Goal: Transaction & Acquisition: Purchase product/service

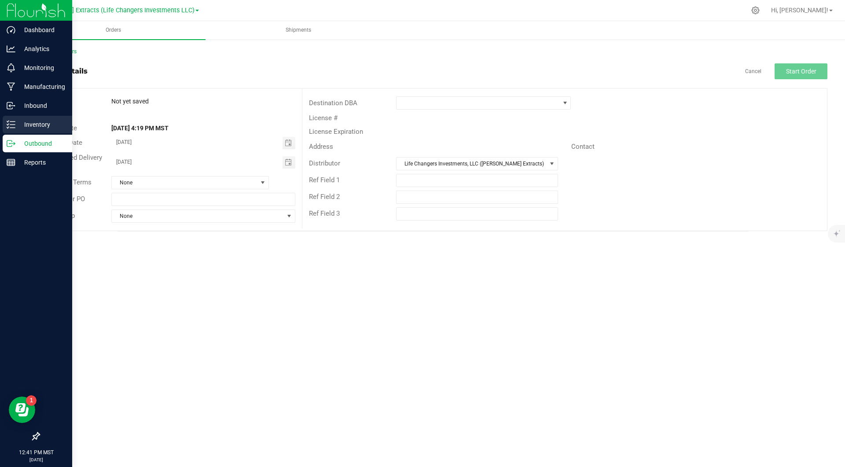
click at [47, 124] on p "Inventory" at bounding box center [41, 124] width 53 height 11
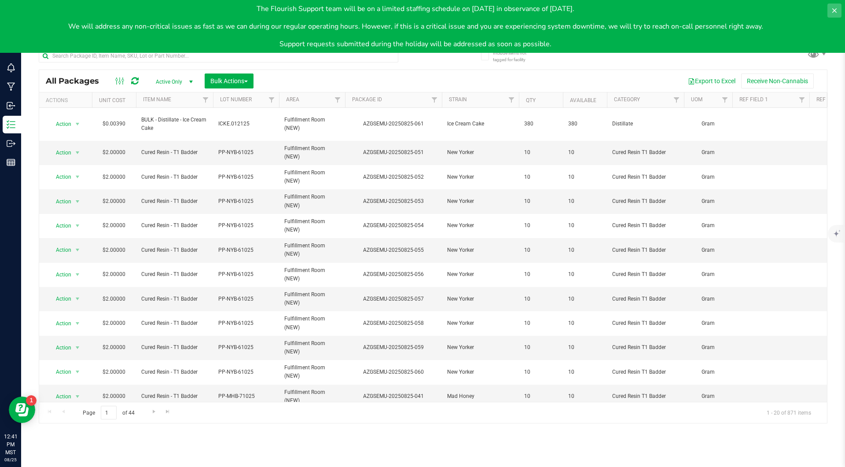
click at [836, 10] on icon at bounding box center [833, 10] width 7 height 7
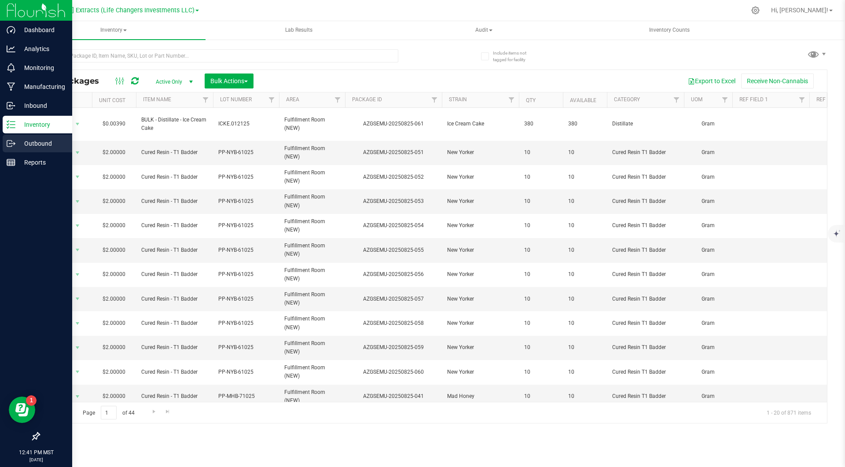
click at [15, 144] on p "Outbound" at bounding box center [41, 143] width 53 height 11
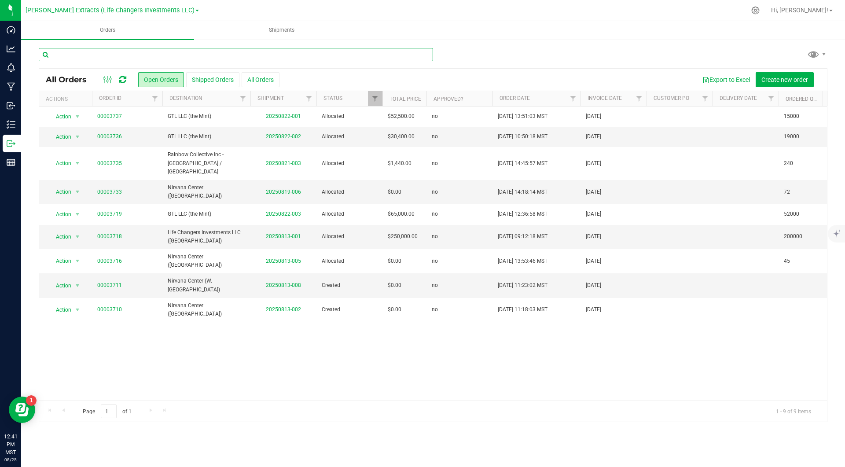
click at [176, 57] on input "text" at bounding box center [236, 54] width 394 height 13
type input "nirvana"
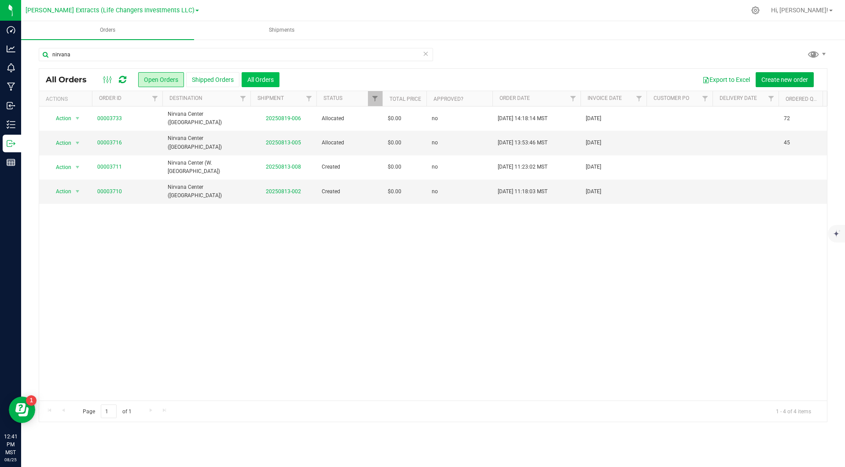
click at [267, 80] on button "All Orders" at bounding box center [260, 79] width 38 height 15
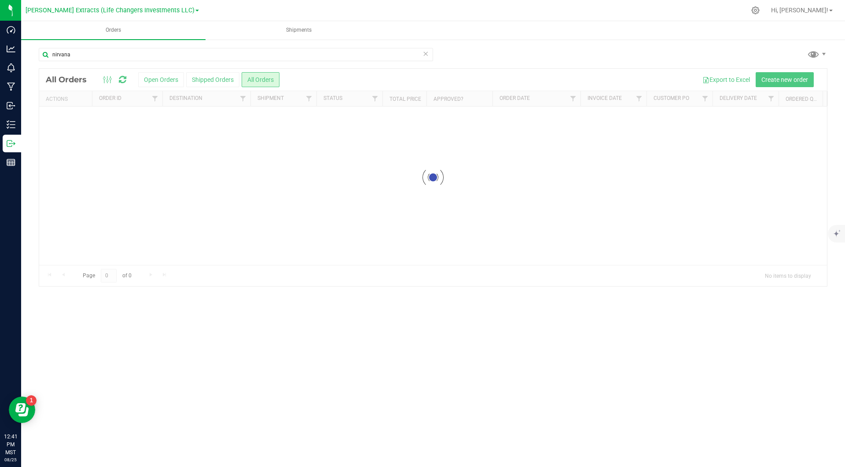
click at [344, 88] on div at bounding box center [432, 177] width 787 height 217
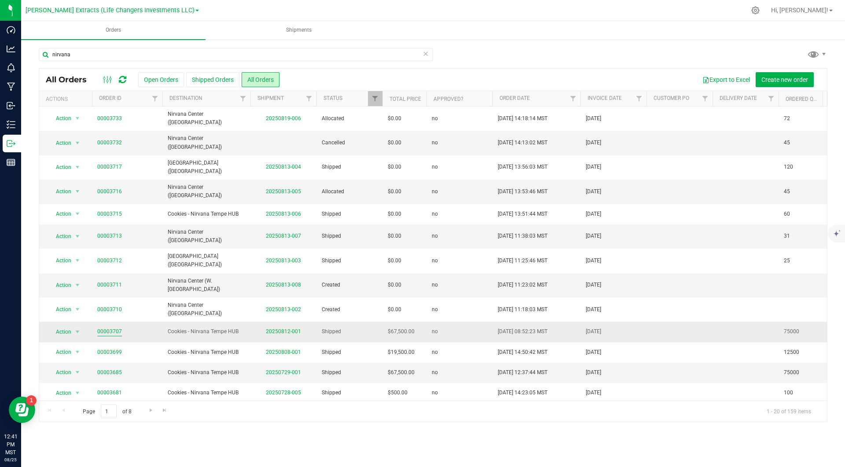
click at [107, 327] on link "00003707" at bounding box center [109, 331] width 25 height 8
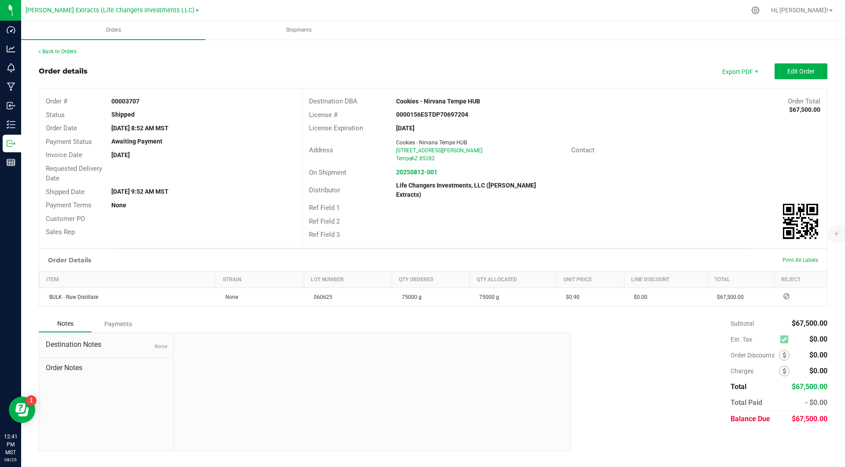
click at [139, 243] on div "Order # 00003707 Status Shipped Order Date [DATE] 8:52 AM MST Payment Status Aw…" at bounding box center [170, 166] width 263 height 157
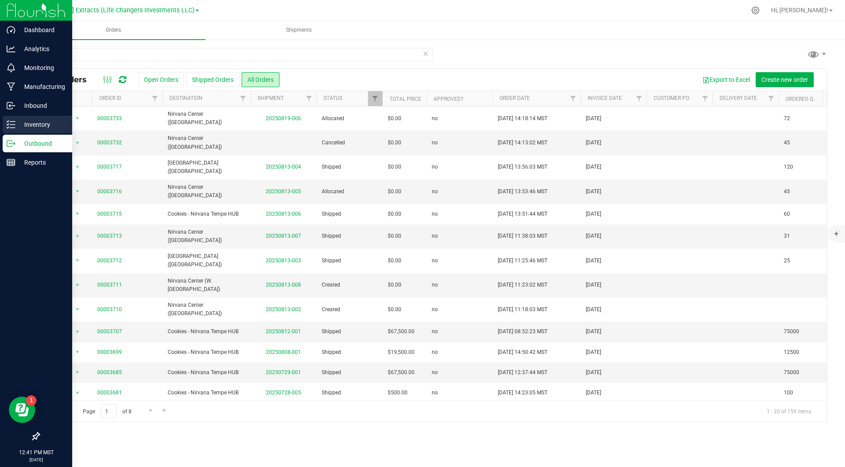
click at [15, 126] on p "Inventory" at bounding box center [41, 124] width 53 height 11
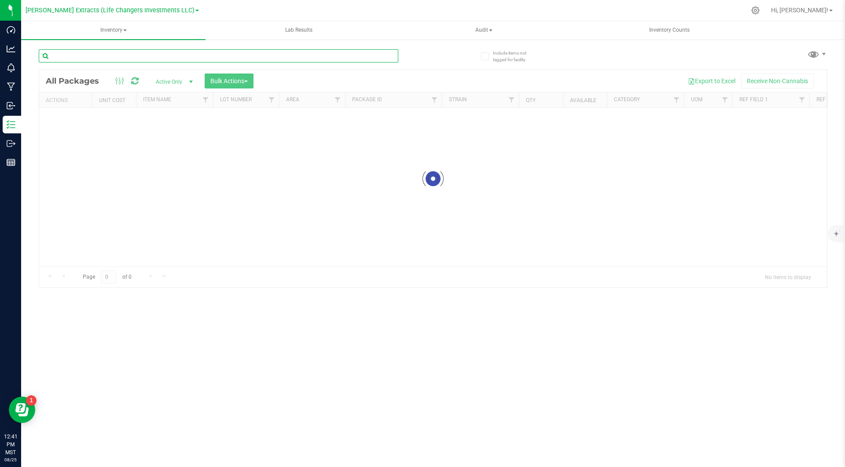
click at [192, 57] on input "text" at bounding box center [218, 55] width 359 height 13
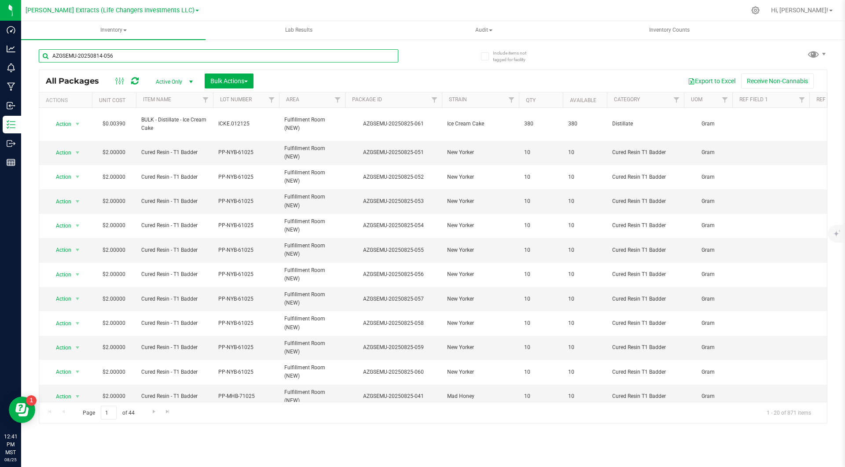
type input "AZGSEMU-20250814-056"
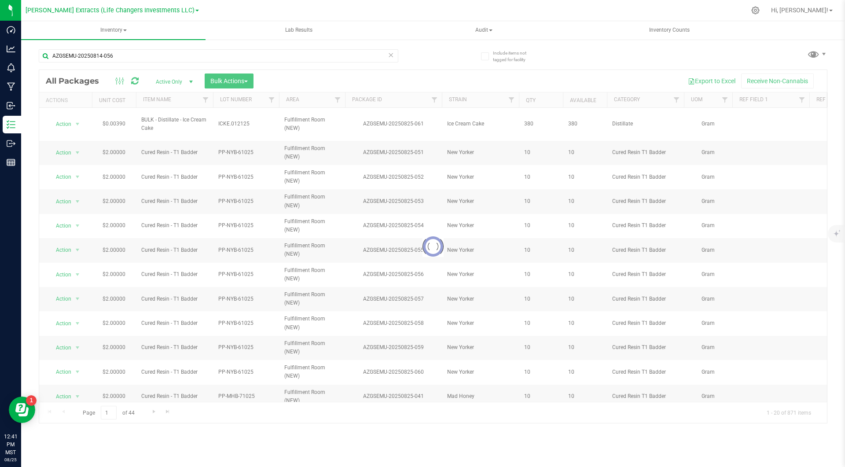
click at [409, 77] on div at bounding box center [432, 246] width 787 height 353
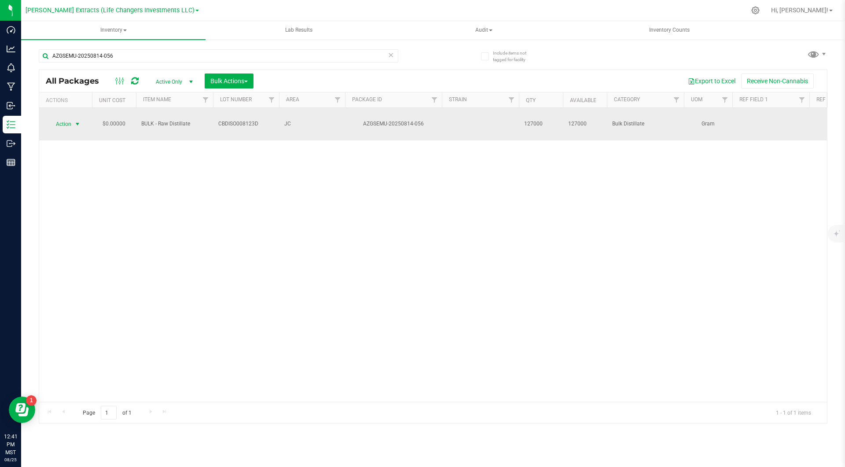
click at [69, 118] on span "Action" at bounding box center [60, 124] width 24 height 12
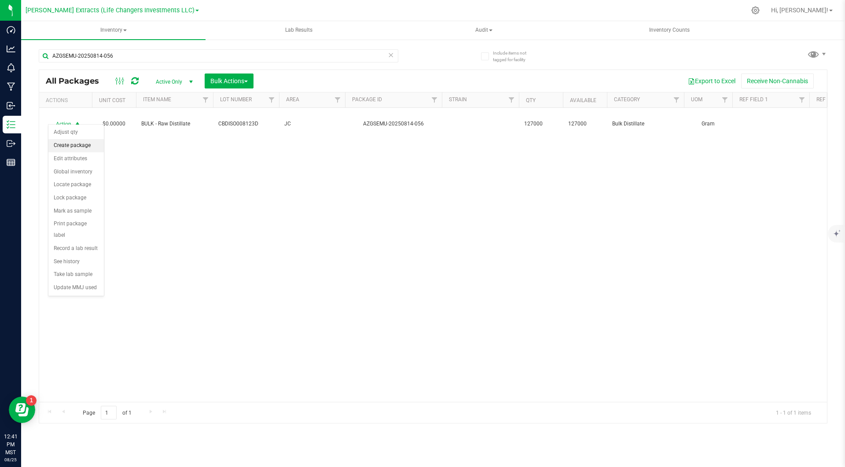
click at [77, 146] on li "Create package" at bounding box center [75, 145] width 55 height 13
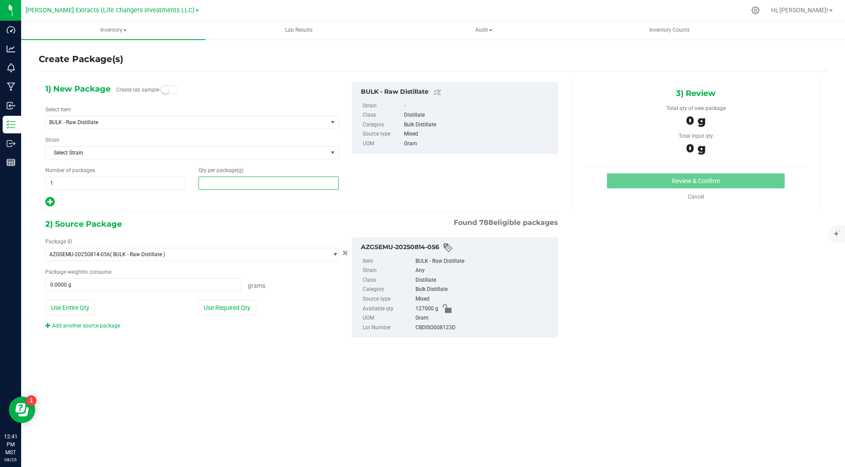
click at [228, 183] on span at bounding box center [268, 182] width 140 height 13
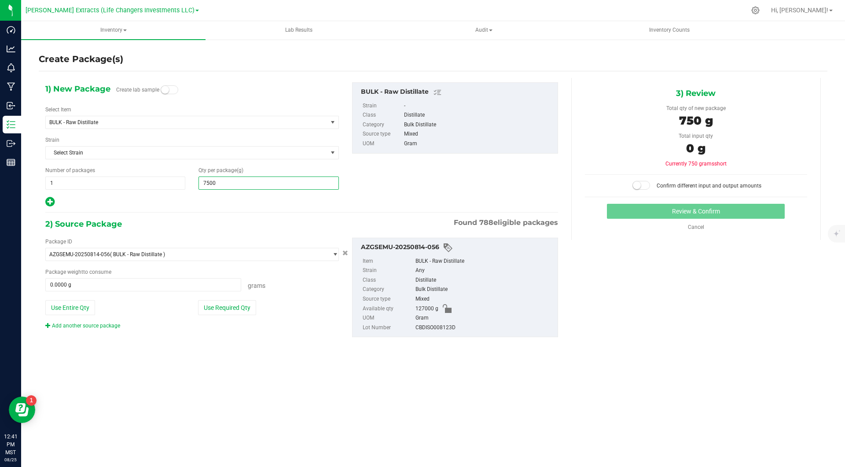
type input "75000"
type input "75,000.0000"
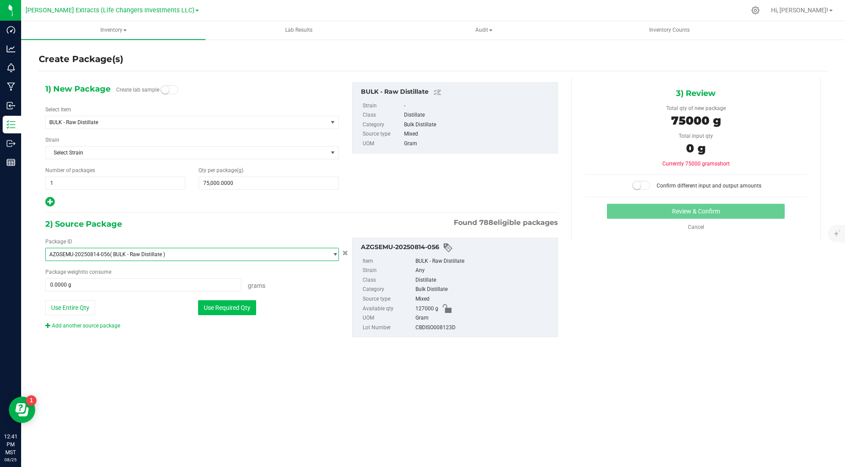
click at [237, 310] on button "Use Required Qty" at bounding box center [227, 307] width 58 height 15
type input "75000.0000 g"
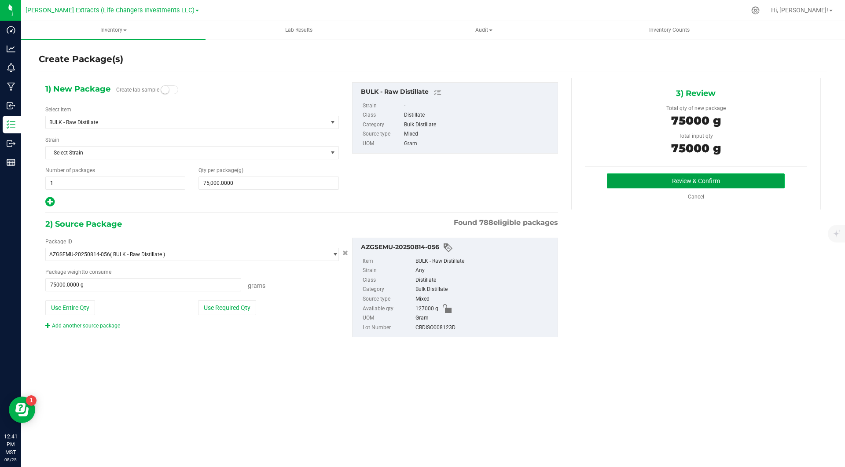
click at [633, 182] on button "Review & Confirm" at bounding box center [696, 180] width 178 height 15
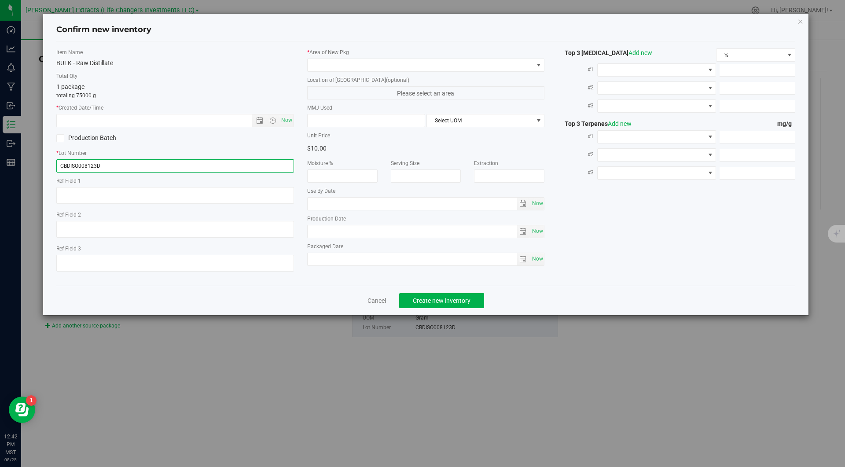
click at [215, 168] on input "CBDISO008123D" at bounding box center [175, 165] width 238 height 13
type input "8"
type input "080525"
click at [284, 118] on span "Now" at bounding box center [286, 120] width 15 height 13
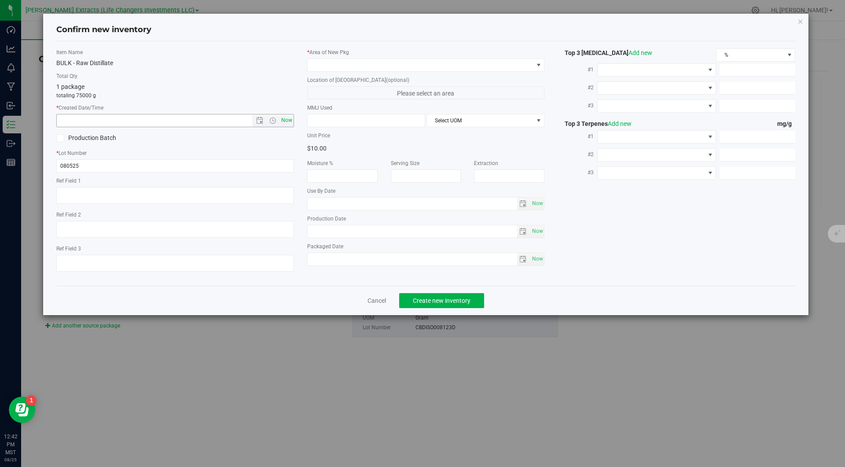
type input "[DATE] 12:42 PM"
click at [347, 62] on span at bounding box center [420, 65] width 226 height 12
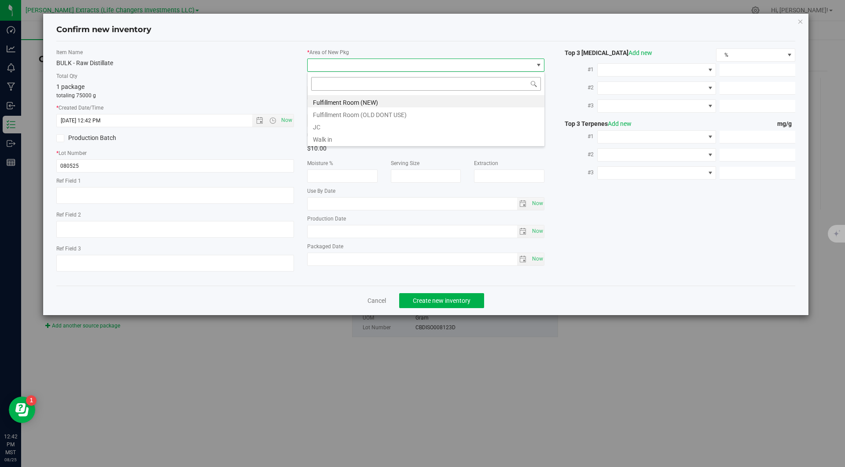
scroll to position [13, 237]
click at [331, 102] on li "Fulfillment Room (NEW)" at bounding box center [425, 101] width 237 height 12
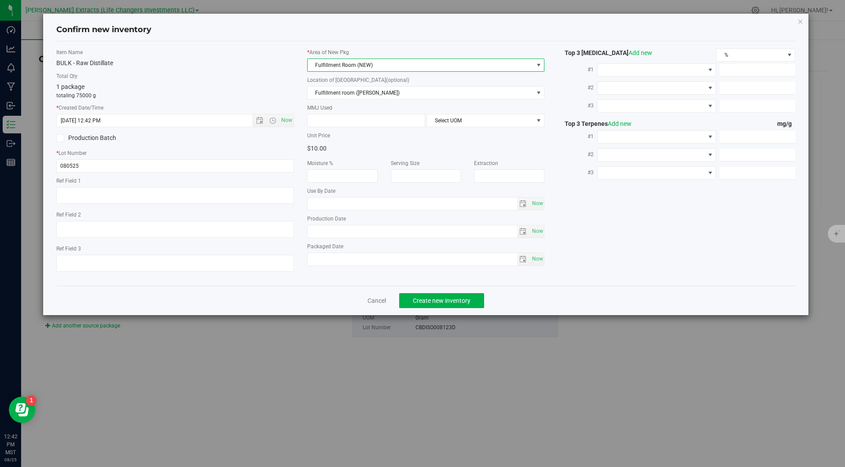
click at [300, 102] on div "* Area of [GEOGRAPHIC_DATA] Fulfillment Room (NEW) Location of [GEOGRAPHIC_DATA…" at bounding box center [425, 159] width 251 height 222
click at [302, 77] on div "* Area of [GEOGRAPHIC_DATA] Fulfillment Room (NEW) Location of [GEOGRAPHIC_DATA…" at bounding box center [425, 159] width 251 height 222
click at [302, 50] on div "* Area of [GEOGRAPHIC_DATA] Fulfillment Room (NEW) Location of [GEOGRAPHIC_DATA…" at bounding box center [425, 159] width 251 height 222
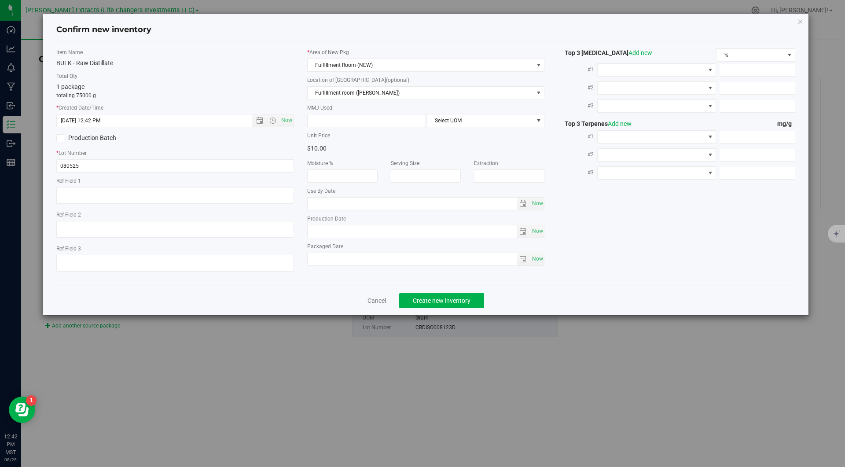
click at [302, 50] on div "* Area of [GEOGRAPHIC_DATA] Fulfillment Room (NEW) Location of [GEOGRAPHIC_DATA…" at bounding box center [425, 159] width 251 height 222
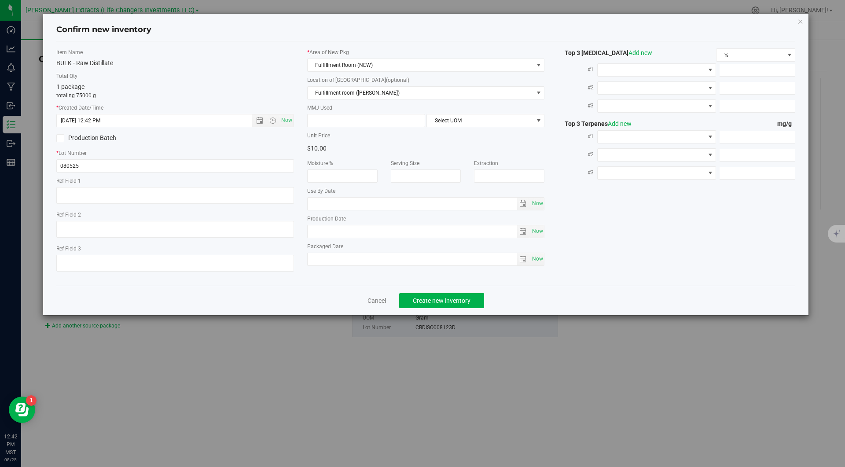
click at [302, 50] on div "* Area of [GEOGRAPHIC_DATA] Fulfillment Room (NEW) Location of [GEOGRAPHIC_DATA…" at bounding box center [425, 159] width 251 height 222
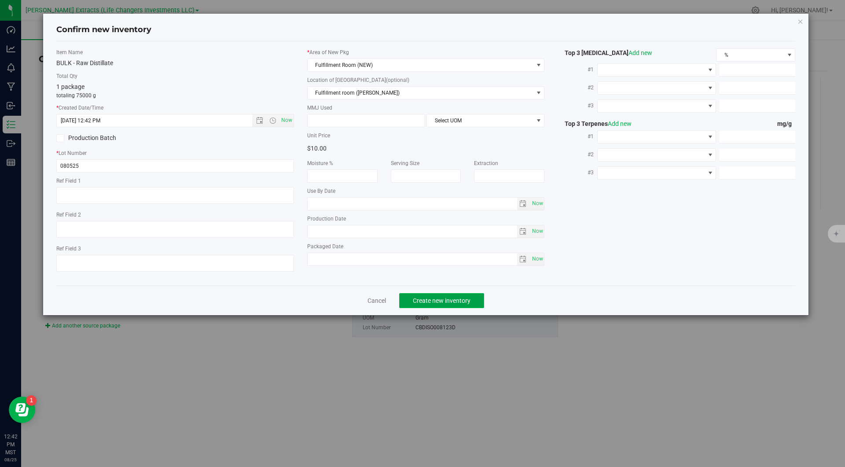
click at [404, 300] on button "Create new inventory" at bounding box center [441, 300] width 85 height 15
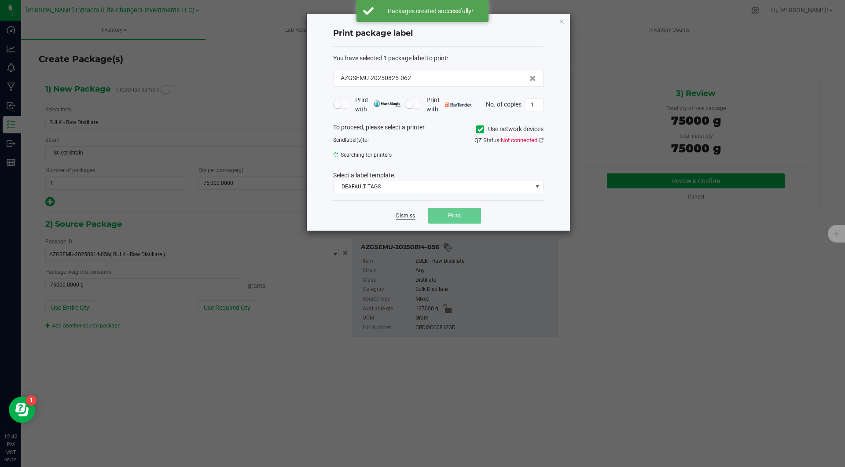
click at [410, 216] on link "Dismiss" at bounding box center [405, 215] width 19 height 7
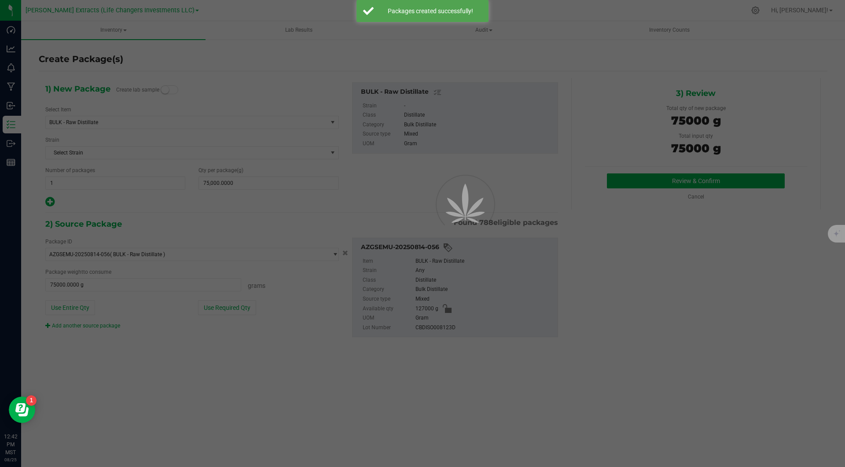
click at [524, 9] on div at bounding box center [422, 233] width 845 height 467
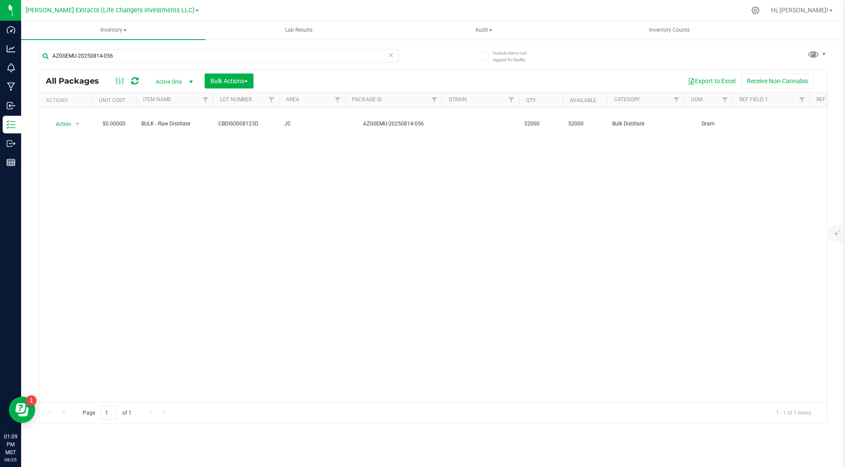
click at [293, 73] on div "Export to Excel Receive Non-Cannabis" at bounding box center [540, 80] width 560 height 15
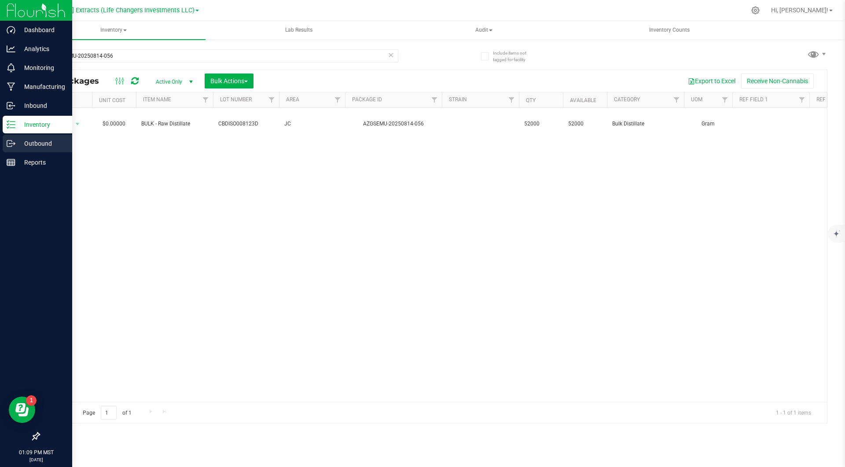
click at [40, 143] on p "Outbound" at bounding box center [41, 143] width 53 height 11
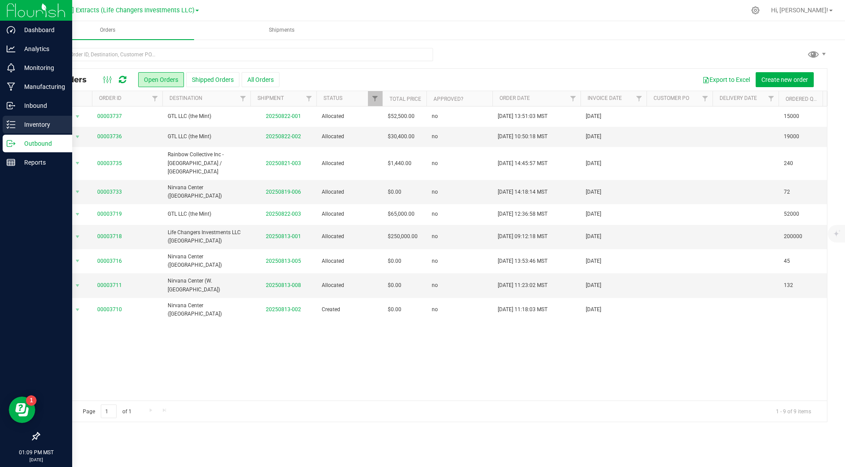
click at [47, 122] on p "Inventory" at bounding box center [41, 124] width 53 height 11
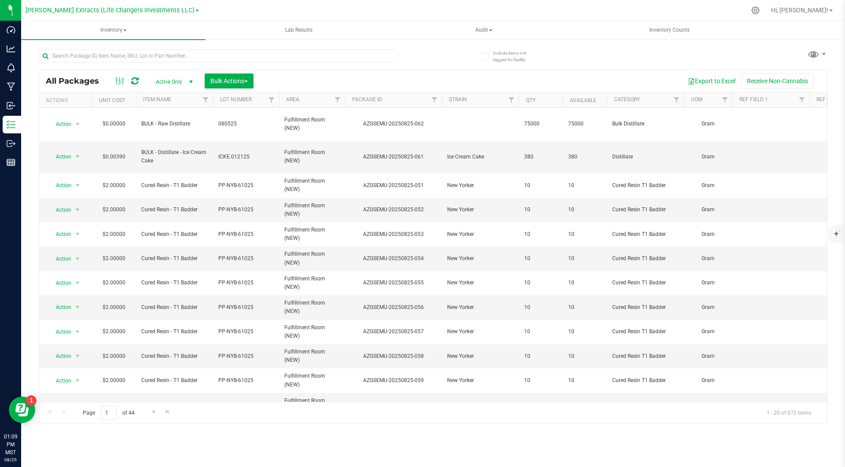
click at [321, 80] on div "Export to Excel Receive Non-Cannabis" at bounding box center [540, 80] width 560 height 15
click at [311, 53] on input "text" at bounding box center [218, 55] width 359 height 13
type input "isolate"
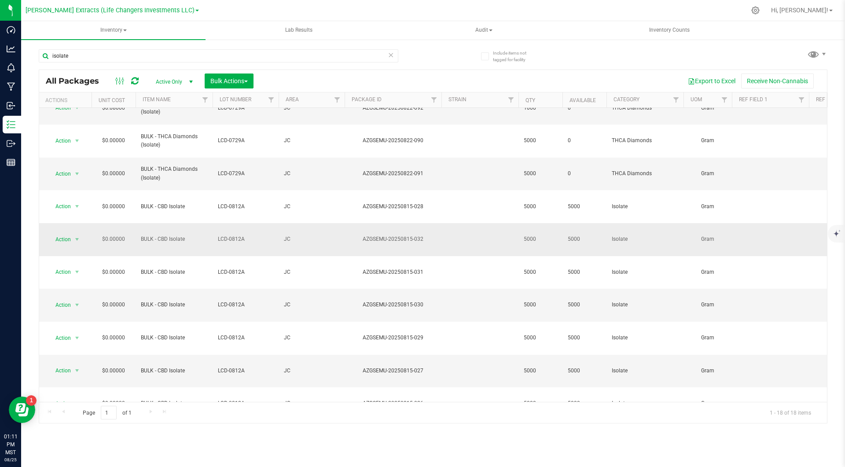
scroll to position [46, 0]
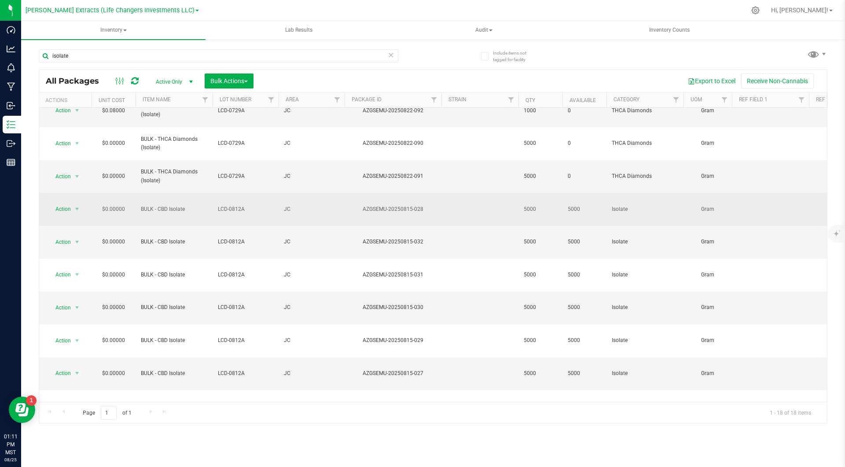
click at [399, 205] on div "AZGSEMU-20250815-028" at bounding box center [392, 209] width 99 height 8
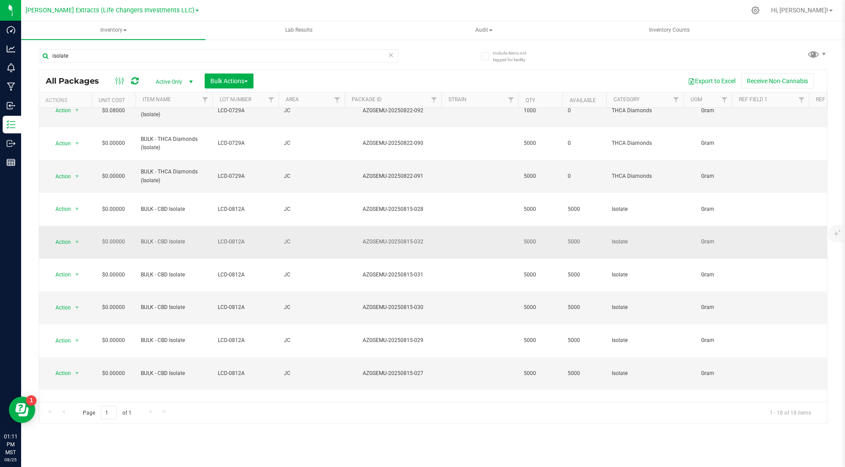
click at [406, 238] on div "AZGSEMU-20250815-032" at bounding box center [392, 242] width 99 height 8
copy div "AZGSEMU-20250815-032"
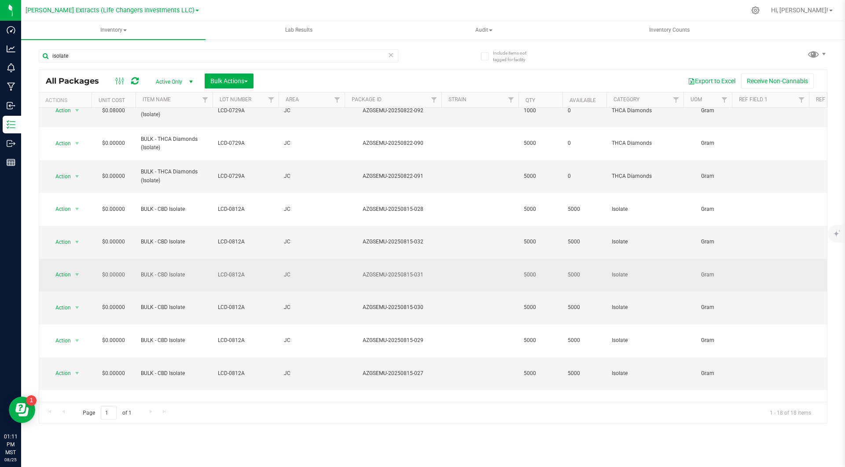
click at [402, 271] on div "AZGSEMU-20250815-031" at bounding box center [392, 275] width 99 height 8
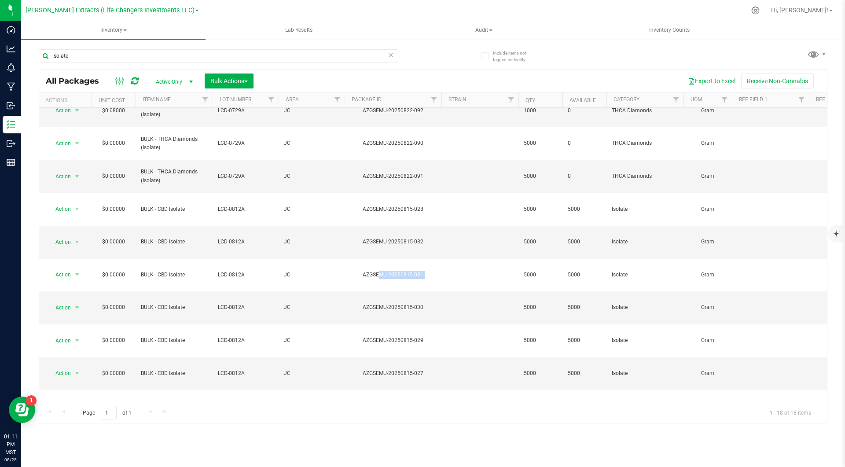
copy div "AZGSEMU-20250815-031"
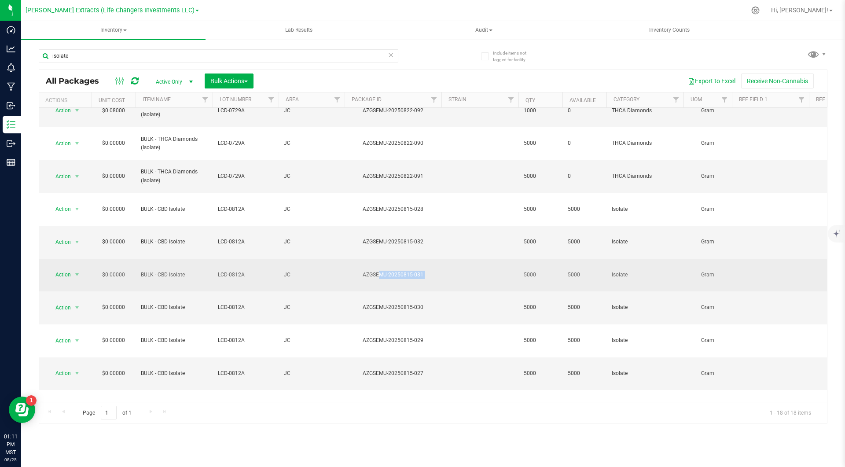
click at [405, 271] on div "AZGSEMU-20250815-031" at bounding box center [392, 275] width 99 height 8
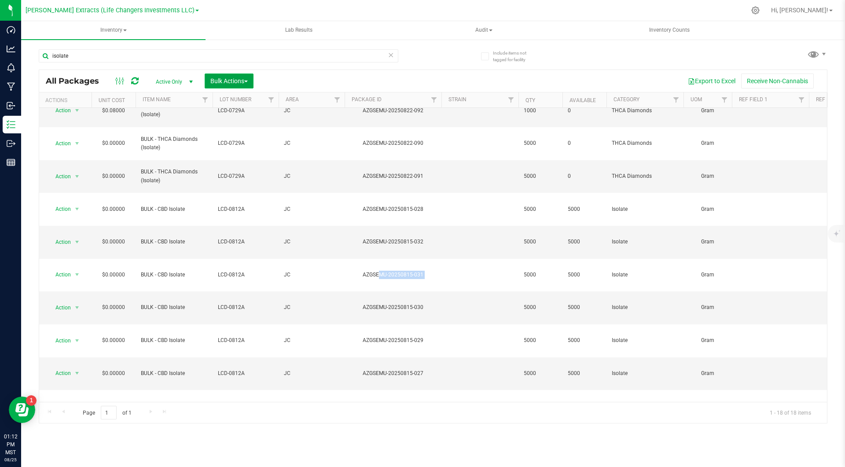
click at [242, 82] on span "Bulk Actions" at bounding box center [228, 80] width 37 height 7
click at [247, 131] on span "Combine packages" at bounding box center [235, 132] width 51 height 7
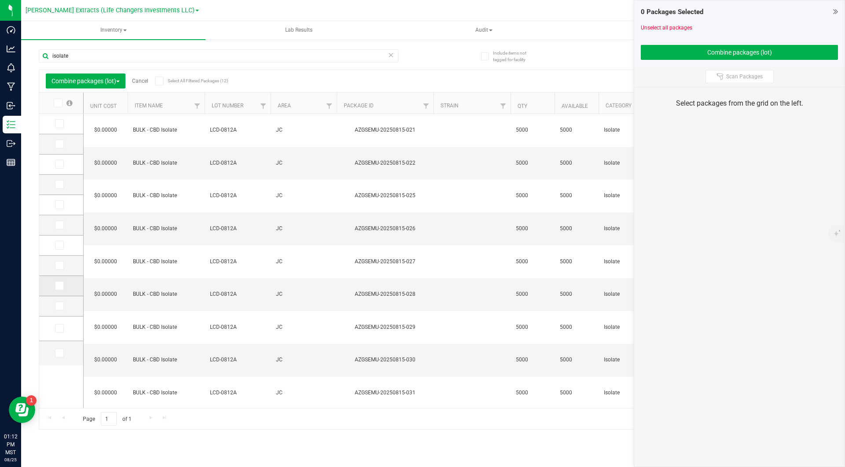
click at [63, 287] on label at bounding box center [61, 285] width 13 height 9
click at [0, 0] on input "checkbox" at bounding box center [0, 0] width 0 height 0
click at [59, 306] on icon at bounding box center [59, 306] width 6 height 0
click at [0, 0] on input "checkbox" at bounding box center [0, 0] width 0 height 0
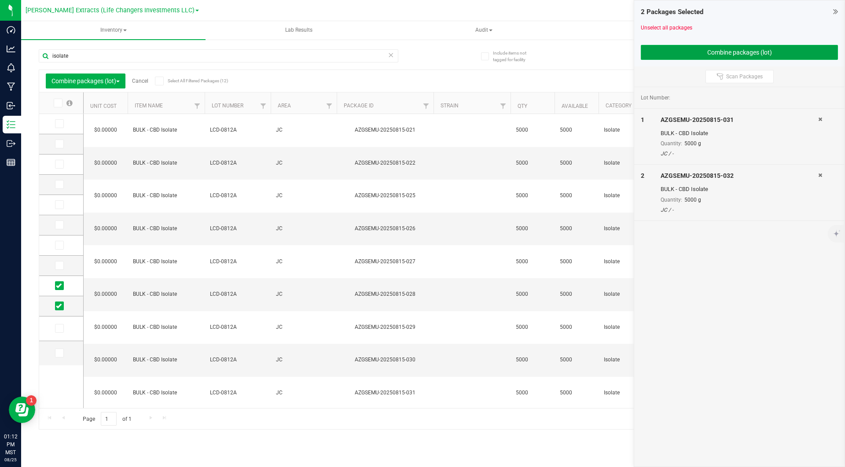
click at [698, 50] on button "Combine packages (lot)" at bounding box center [738, 52] width 197 height 15
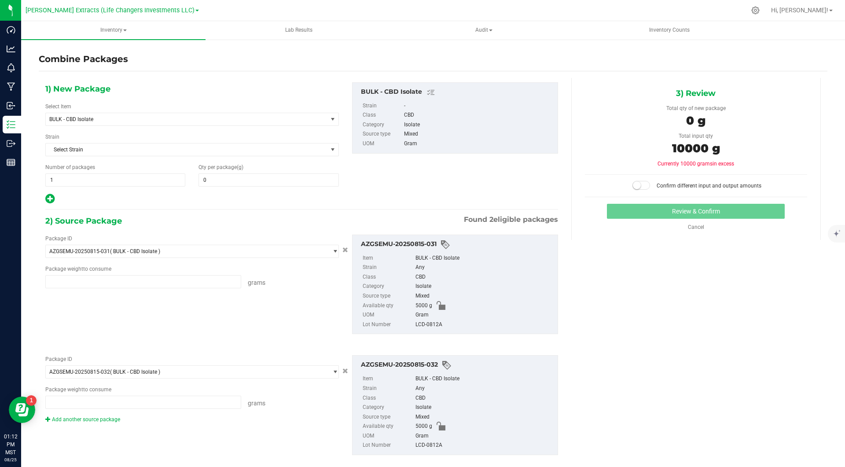
type input "5000.0000 g"
click at [155, 181] on span "1 1" at bounding box center [115, 179] width 140 height 13
click at [155, 181] on input "1" at bounding box center [115, 180] width 139 height 12
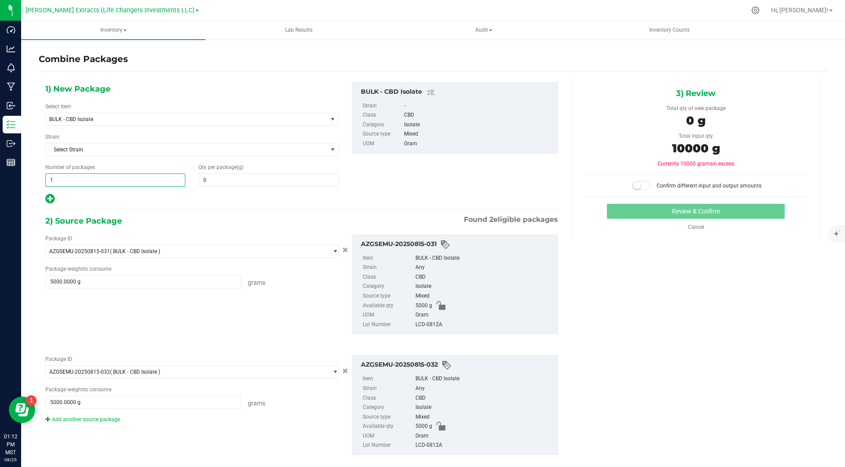
type input "2"
click at [256, 180] on span at bounding box center [268, 179] width 140 height 13
click at [256, 180] on input "text" at bounding box center [268, 180] width 139 height 12
type input "5000"
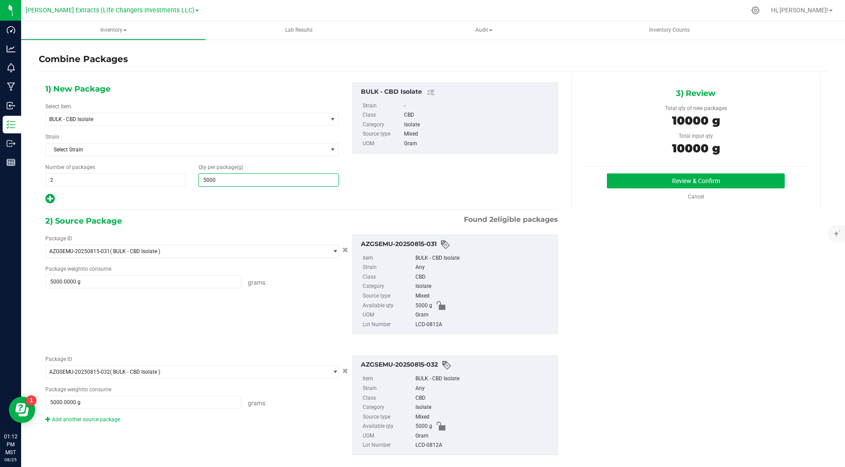
type input "5,000"
click at [206, 219] on div "2) Source Package Found 2 eligible packages" at bounding box center [301, 220] width 512 height 13
click at [640, 176] on button "Review & Confirm" at bounding box center [696, 180] width 178 height 15
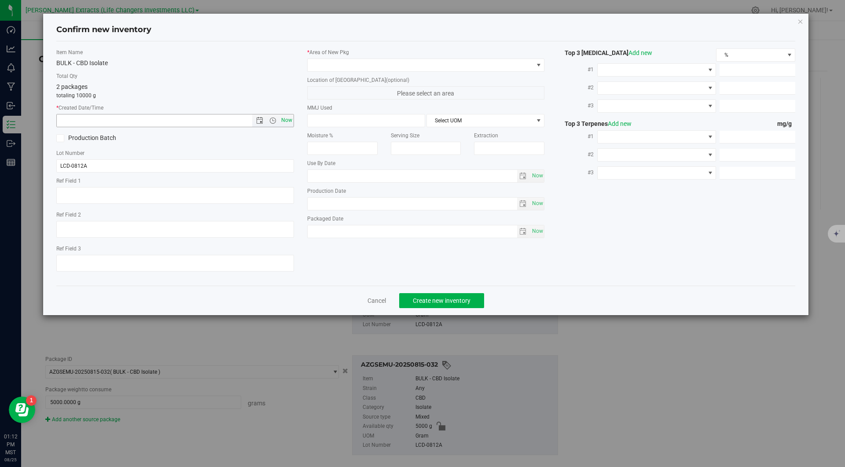
click at [279, 119] on span "Now" at bounding box center [286, 120] width 15 height 13
type input "[DATE] 1:12 PM"
click at [179, 161] on input "LCD-0812A" at bounding box center [175, 165] width 238 height 13
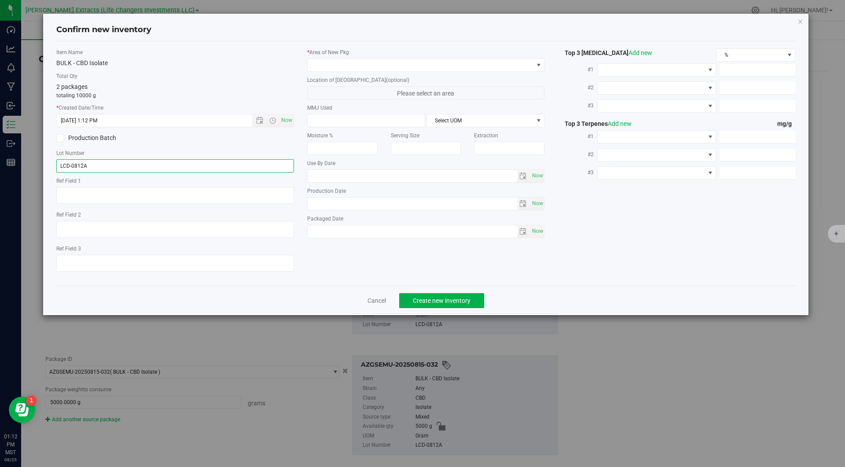
paste input "010125.ISO"
type input "010125.ISO"
click at [357, 67] on span at bounding box center [420, 65] width 226 height 12
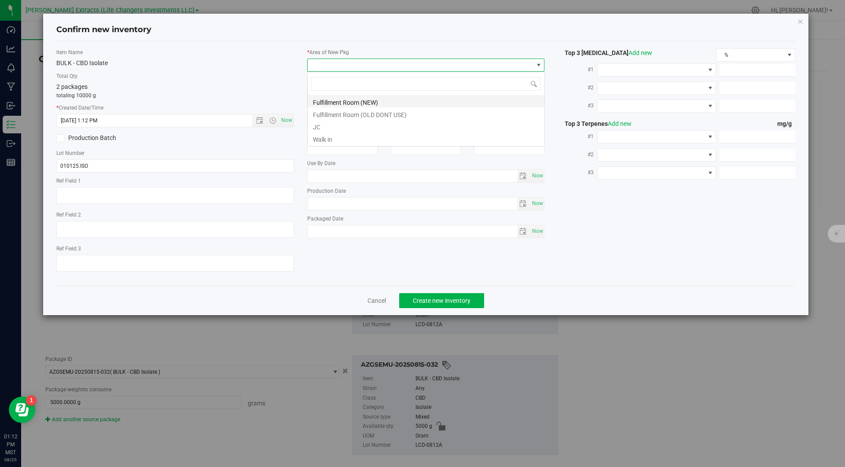
scroll to position [13, 237]
click at [343, 103] on li "Fulfillment Room (NEW)" at bounding box center [425, 101] width 237 height 12
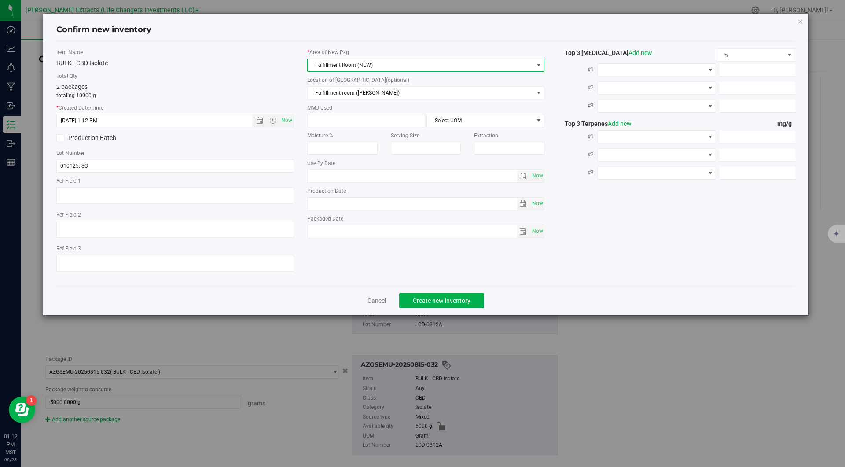
click at [255, 95] on p "totaling 10000 g" at bounding box center [175, 95] width 238 height 8
click at [431, 297] on span "Create new inventory" at bounding box center [442, 300] width 58 height 7
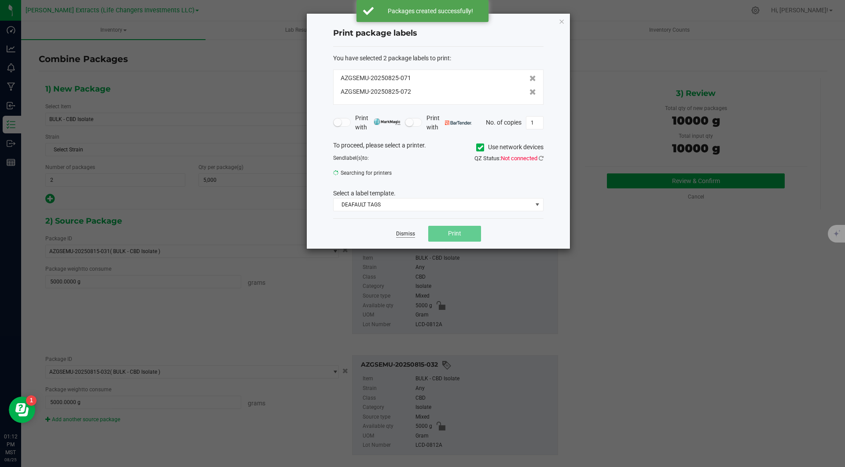
click at [402, 234] on link "Dismiss" at bounding box center [405, 233] width 19 height 7
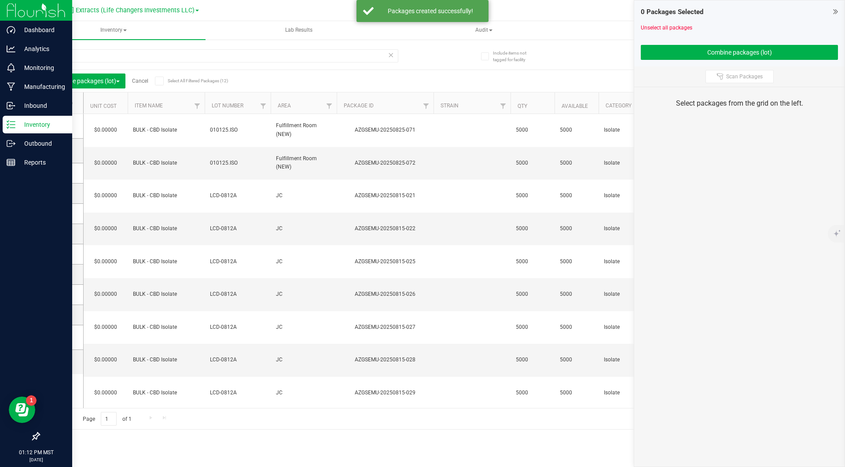
click at [18, 125] on p "Inventory" at bounding box center [41, 124] width 53 height 11
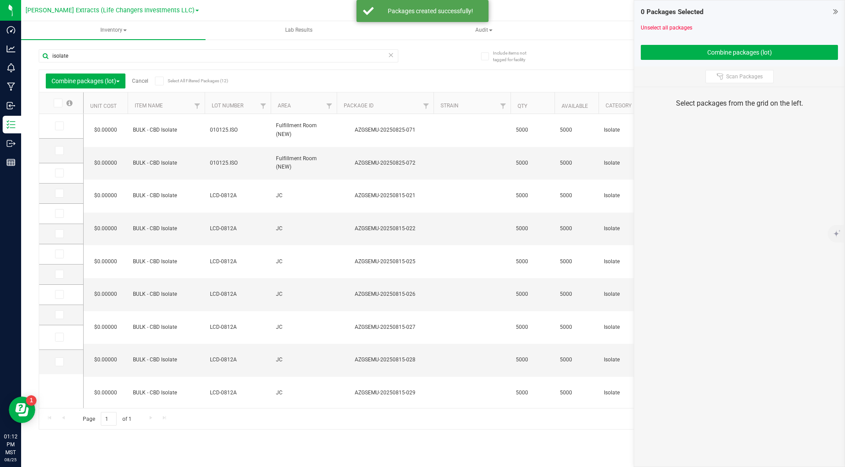
click at [391, 55] on icon at bounding box center [391, 54] width 6 height 11
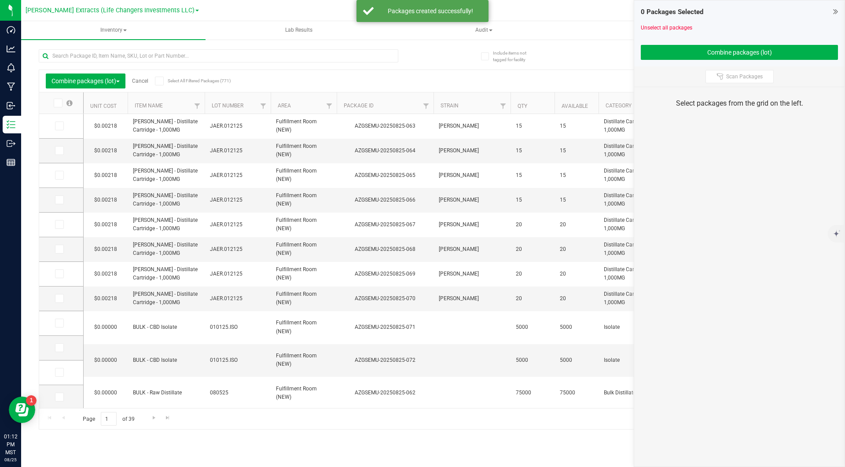
click at [445, 65] on div "Combine packages (lot) Cancel Select All Filtered Packages (771) Add to manufac…" at bounding box center [433, 235] width 788 height 388
click at [836, 14] on icon at bounding box center [835, 11] width 5 height 9
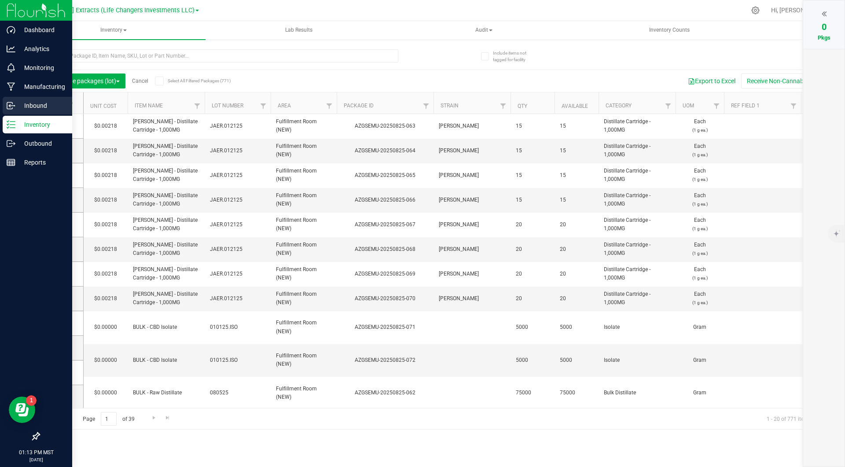
click at [13, 108] on icon at bounding box center [11, 105] width 9 height 9
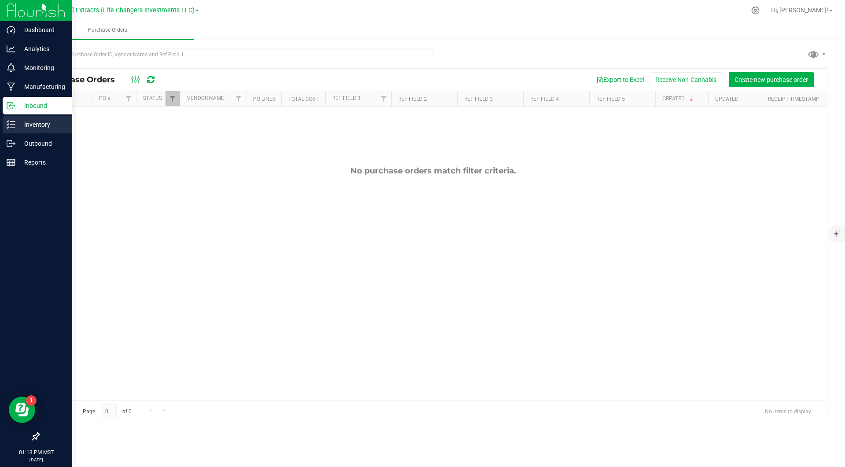
click at [32, 126] on p "Inventory" at bounding box center [41, 124] width 53 height 11
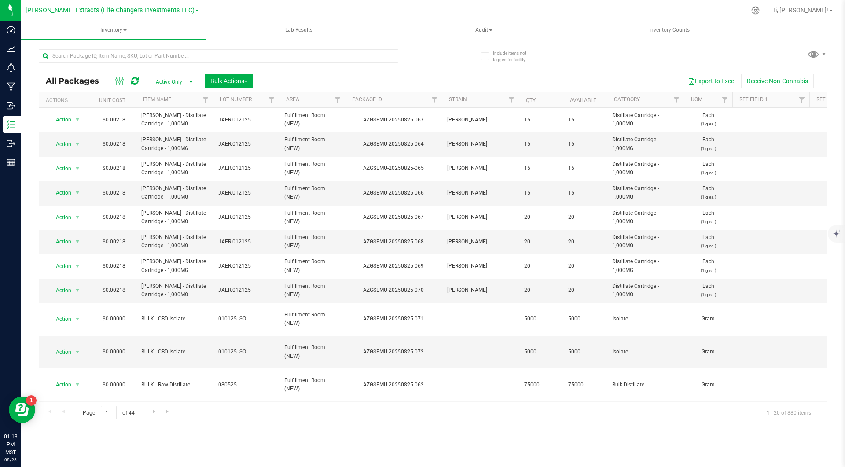
click at [471, 77] on div "Export to Excel Receive Non-Cannabis" at bounding box center [540, 80] width 560 height 15
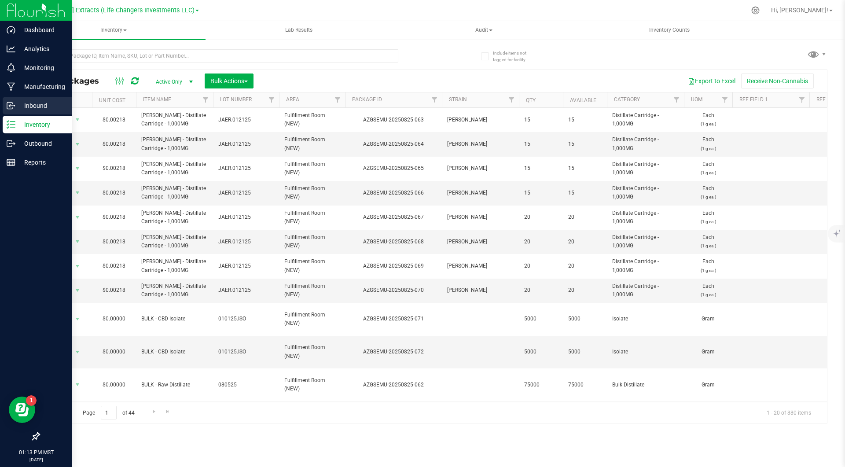
click at [15, 104] on p "Inbound" at bounding box center [41, 105] width 53 height 11
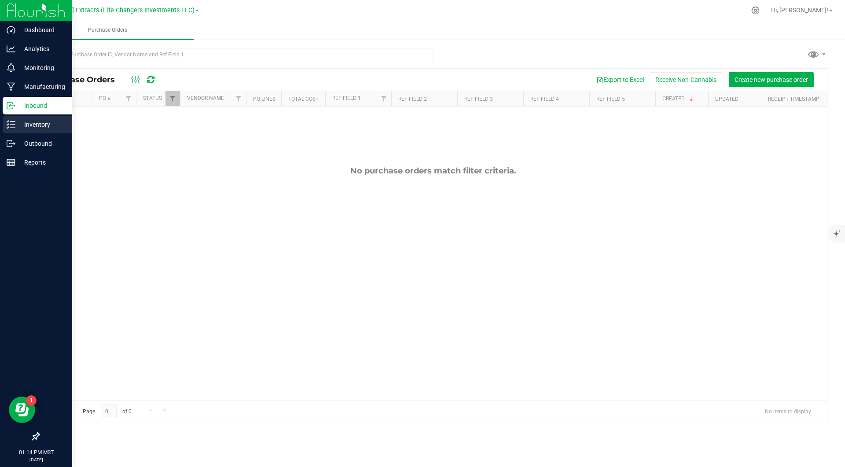
click at [21, 130] on div "Inventory" at bounding box center [37, 125] width 69 height 18
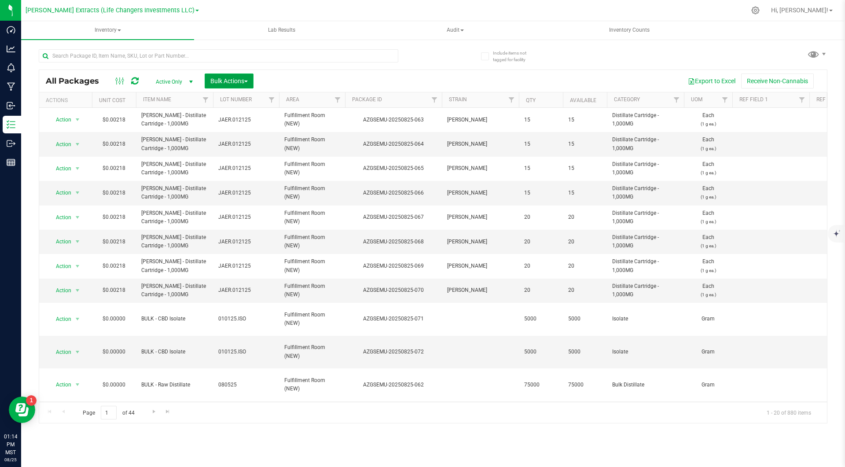
click at [242, 82] on span "Bulk Actions" at bounding box center [228, 80] width 37 height 7
click at [241, 131] on span "Combine packages" at bounding box center [235, 132] width 51 height 7
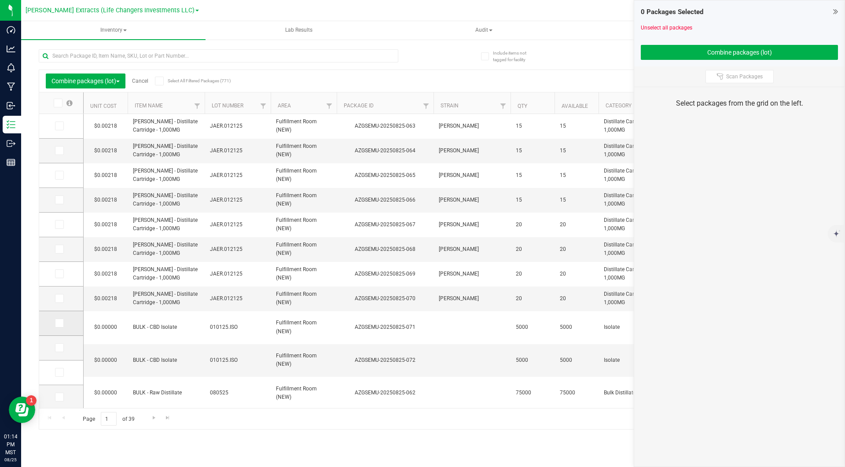
click at [62, 322] on span at bounding box center [59, 322] width 9 height 9
click at [0, 0] on input "checkbox" at bounding box center [0, 0] width 0 height 0
click at [58, 347] on icon at bounding box center [59, 347] width 6 height 0
click at [0, 0] on input "checkbox" at bounding box center [0, 0] width 0 height 0
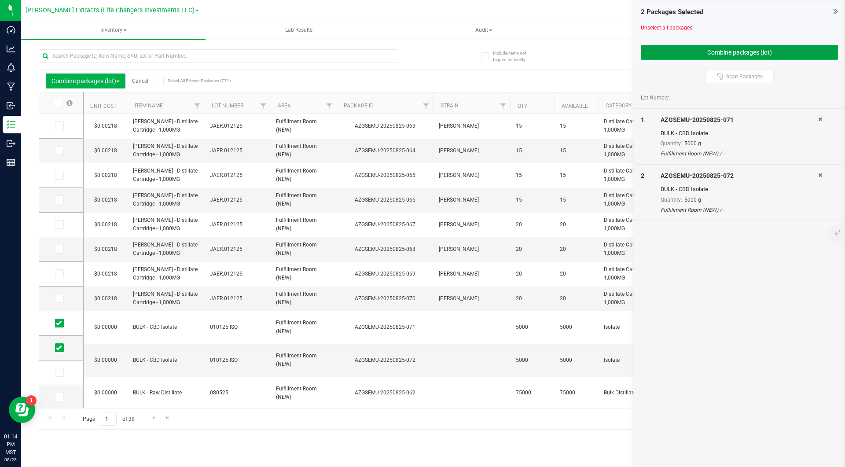
click at [705, 57] on button "Combine packages (lot)" at bounding box center [738, 52] width 197 height 15
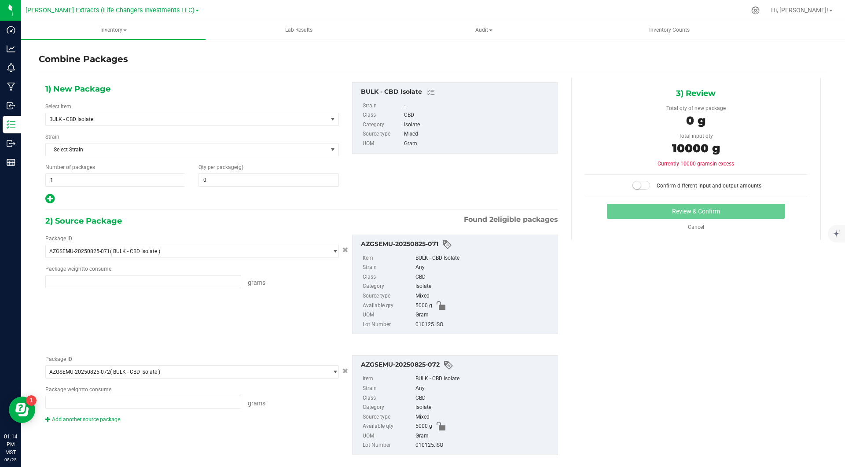
type input "5000.0000 g"
click at [146, 122] on span "BULK - CBD Isolate" at bounding box center [180, 119] width 263 height 6
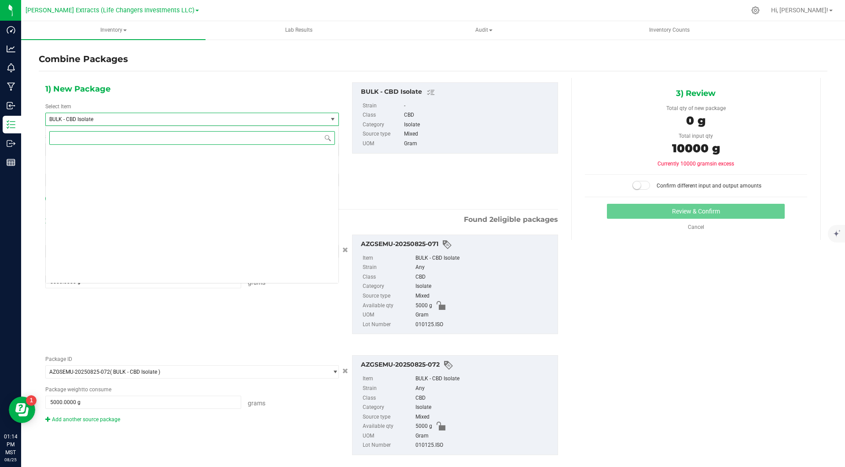
scroll to position [406, 0]
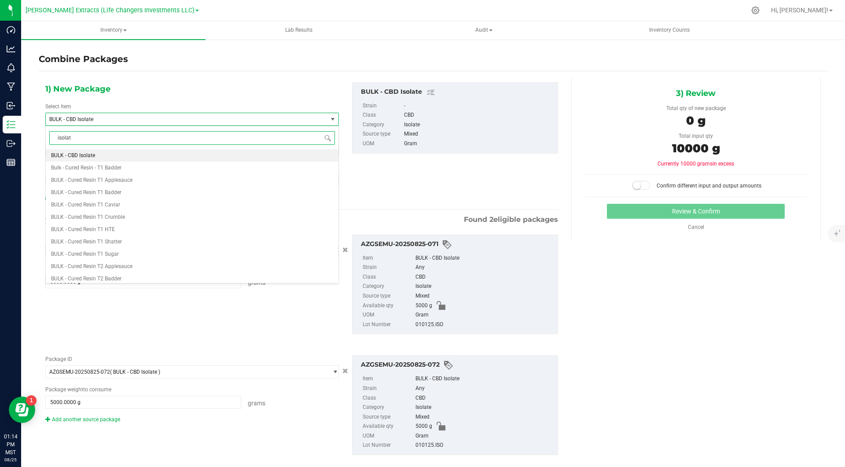
type input "isolate"
click at [105, 156] on li "BULK - CBD Isolate" at bounding box center [192, 155] width 293 height 12
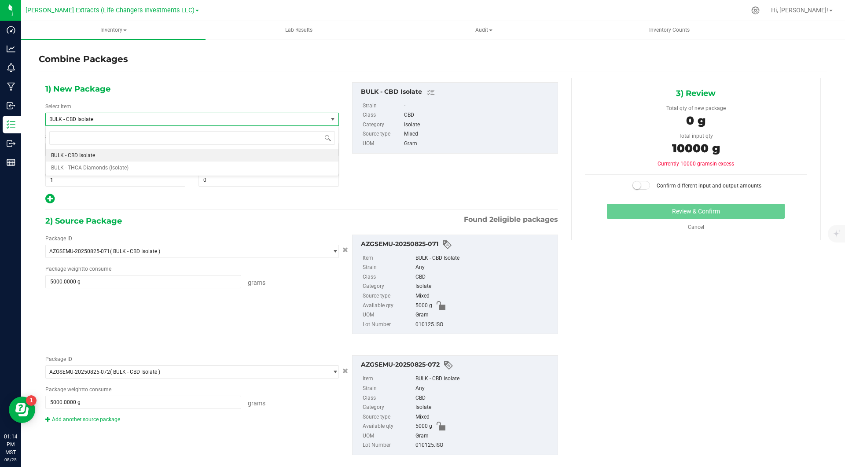
scroll to position [406, 0]
click at [105, 156] on body "Dashboard Analytics Monitoring Manufacturing Inbound Inventory Outbound Reports…" at bounding box center [422, 233] width 845 height 467
click at [114, 117] on span "BULK - CBD Isolate" at bounding box center [180, 119] width 263 height 6
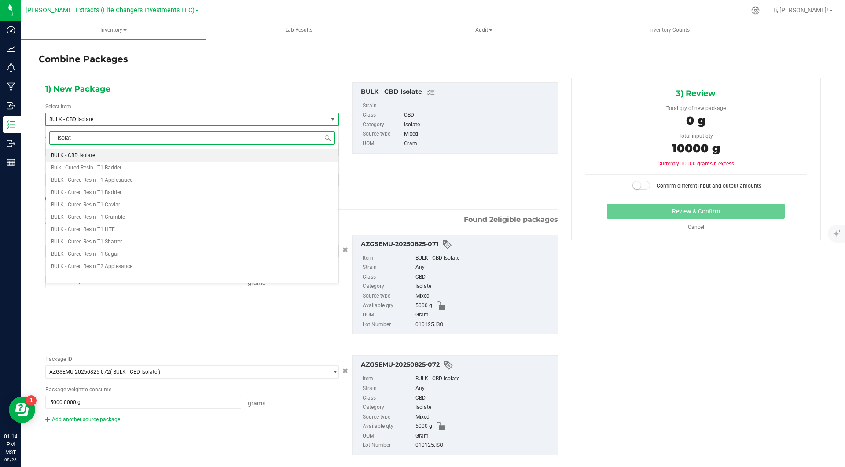
type input "isolate"
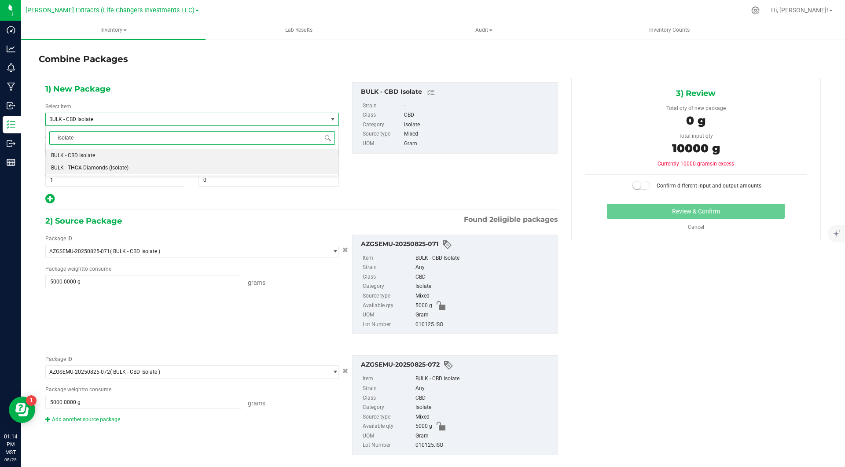
click at [92, 161] on li "BULK - THCA Diamonds (Isolate)" at bounding box center [192, 167] width 293 height 12
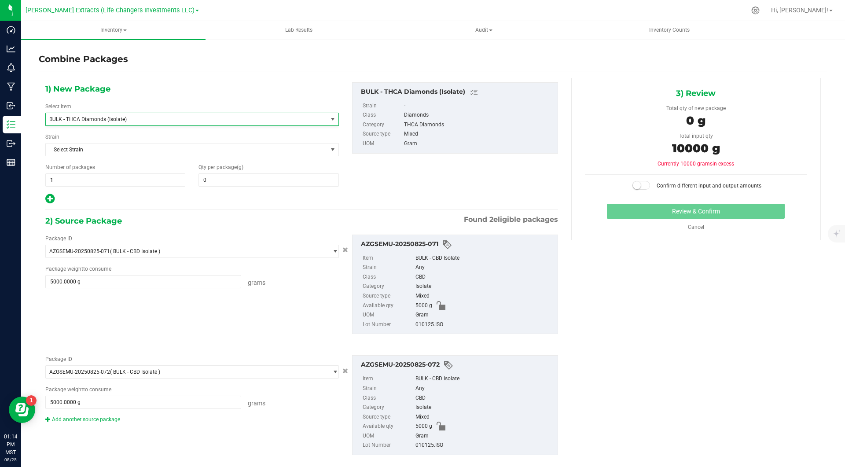
scroll to position [0, 0]
click at [97, 178] on span "1 1" at bounding box center [115, 179] width 140 height 13
click at [97, 178] on input "1" at bounding box center [115, 180] width 139 height 12
type input "2"
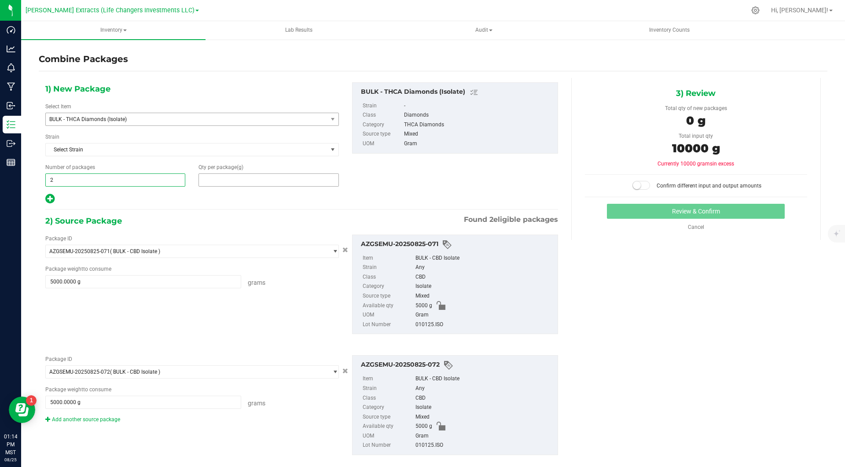
click at [214, 175] on span at bounding box center [268, 179] width 140 height 13
type input "5000"
type input "5,000"
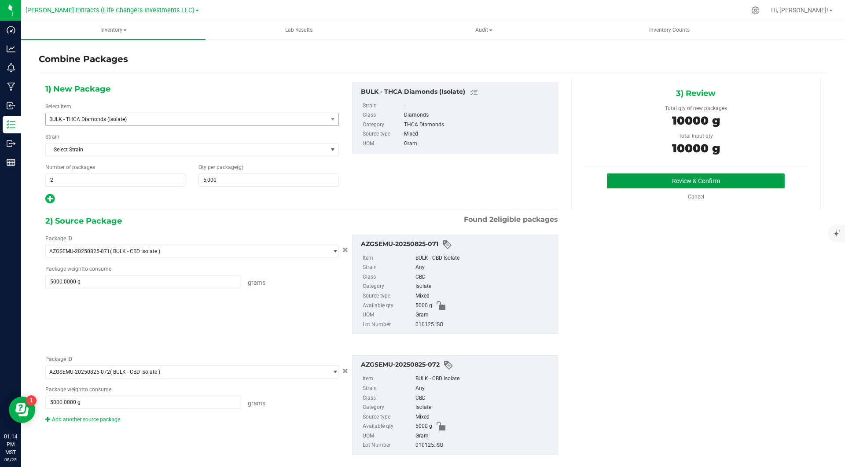
click at [618, 183] on button "Review & Confirm" at bounding box center [696, 180] width 178 height 15
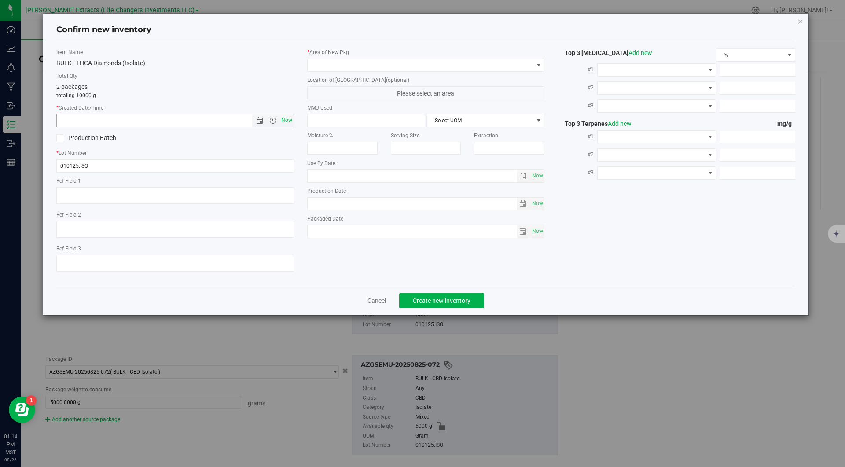
click at [291, 119] on span "Now" at bounding box center [286, 120] width 15 height 13
type input "[DATE] 1:14 PM"
click at [347, 66] on span at bounding box center [420, 65] width 226 height 12
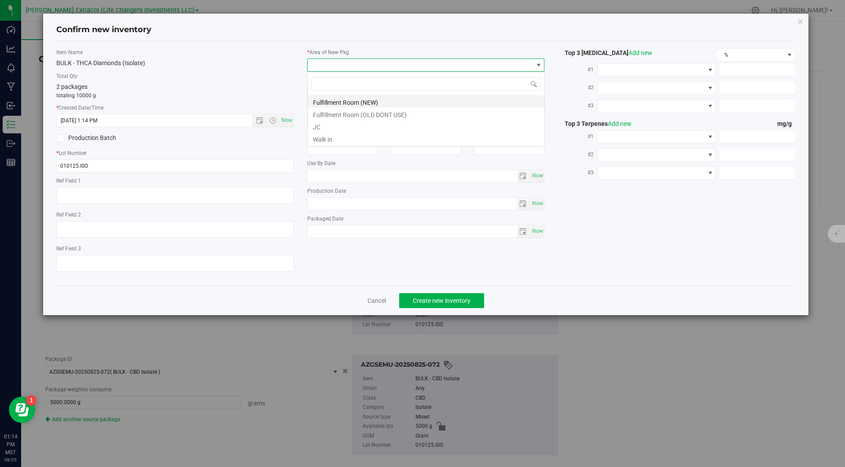
scroll to position [13, 237]
click at [333, 103] on li "Fulfillment Room (NEW)" at bounding box center [425, 101] width 237 height 12
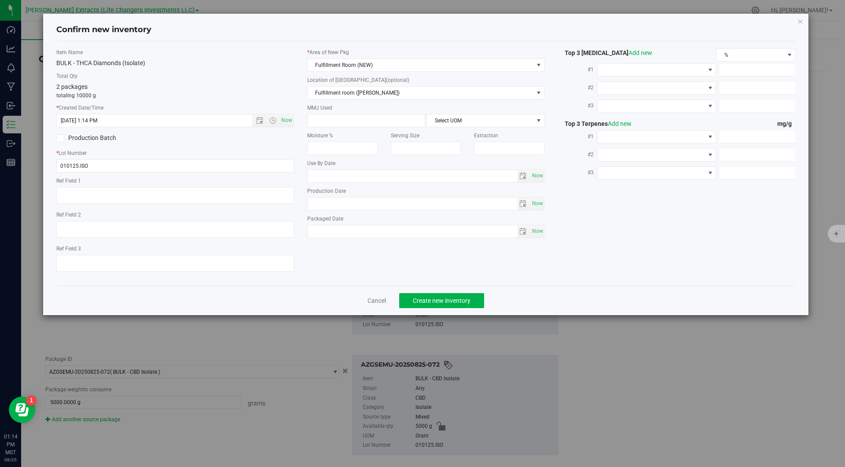
click at [284, 91] on div "2 packages totaling 10000 g" at bounding box center [175, 90] width 238 height 17
click at [412, 300] on button "Create new inventory" at bounding box center [441, 300] width 85 height 15
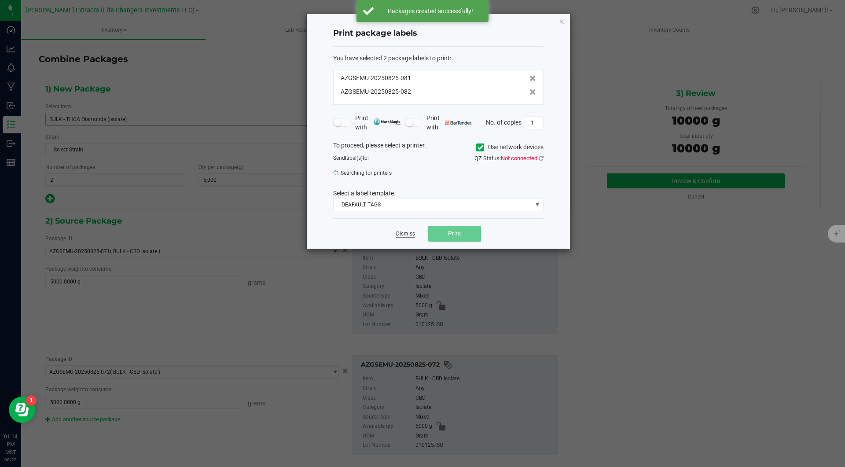
click at [406, 235] on link "Dismiss" at bounding box center [405, 233] width 19 height 7
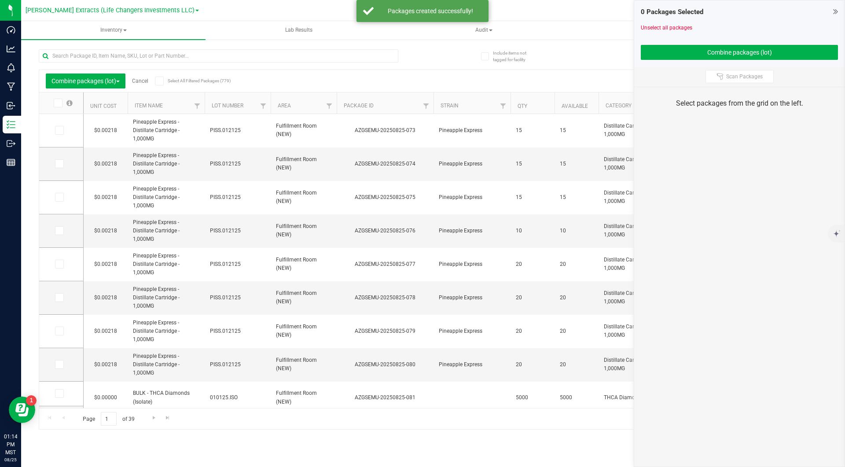
click at [439, 73] on div "Export to Excel Receive Non-Cannabis" at bounding box center [516, 80] width 608 height 15
click at [434, 45] on div "Combine packages (lot) Cancel Select All Filtered Packages (779) Add to manufac…" at bounding box center [433, 235] width 788 height 388
click at [400, 51] on div at bounding box center [236, 55] width 394 height 28
click at [835, 16] on span at bounding box center [835, 11] width 5 height 13
click at [835, 15] on icon at bounding box center [835, 11] width 5 height 9
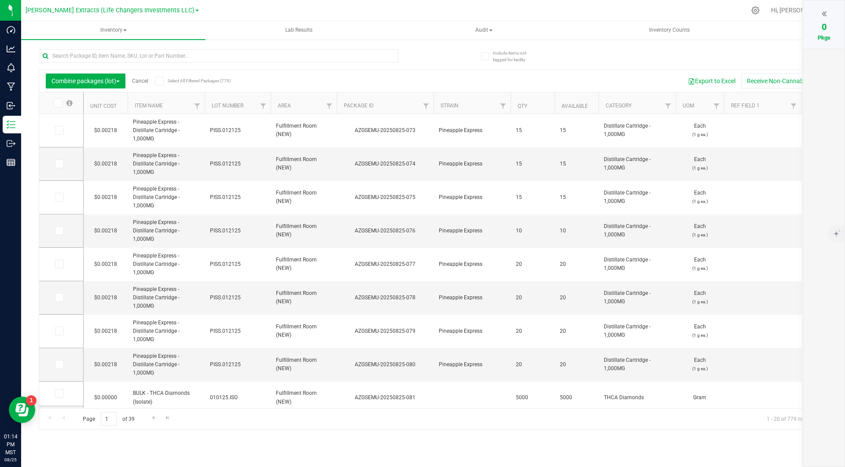
click at [629, 56] on div "Combine packages (lot) Cancel Select All Filtered Packages (779) Add to manufac…" at bounding box center [433, 235] width 788 height 388
click at [545, 57] on div "Combine packages (lot) Cancel Select All Filtered Packages (779) Add to manufac…" at bounding box center [433, 235] width 788 height 388
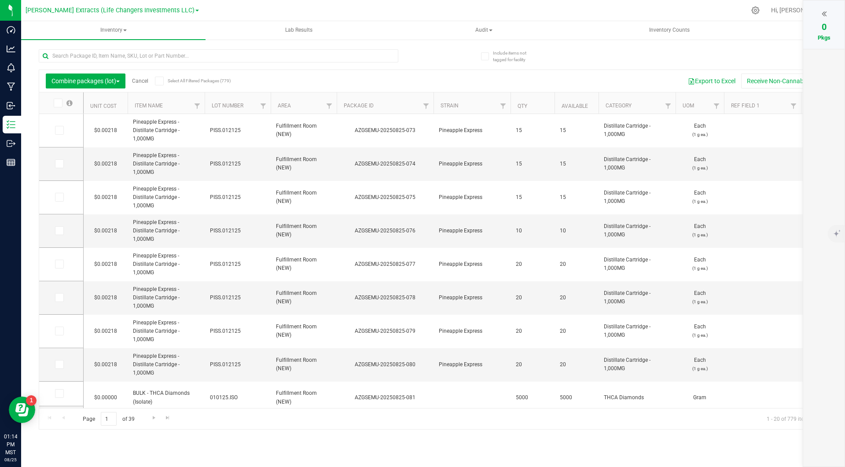
click at [545, 57] on div "Combine packages (lot) Cancel Select All Filtered Packages (779) Add to manufac…" at bounding box center [433, 235] width 788 height 388
click at [442, 51] on div "Combine packages (lot) Cancel Select All Filtered Packages (779) Add to manufac…" at bounding box center [433, 235] width 788 height 388
click at [141, 80] on link "Cancel" at bounding box center [140, 81] width 16 height 6
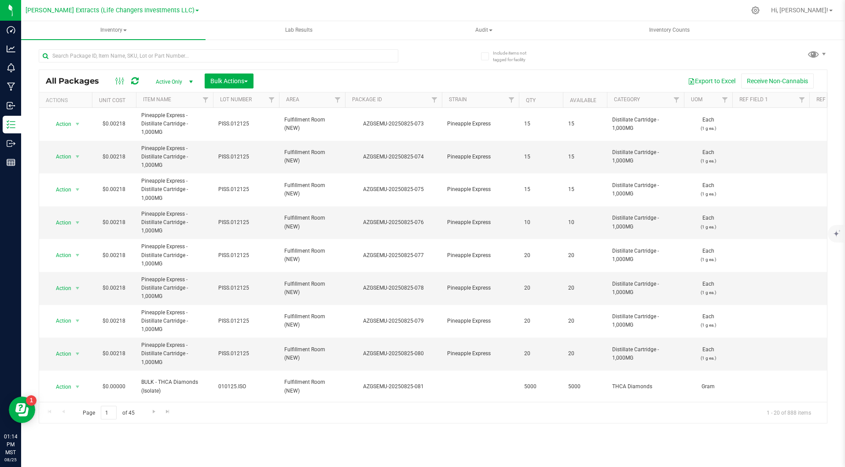
click at [401, 79] on div "Export to Excel Receive Non-Cannabis" at bounding box center [540, 80] width 560 height 15
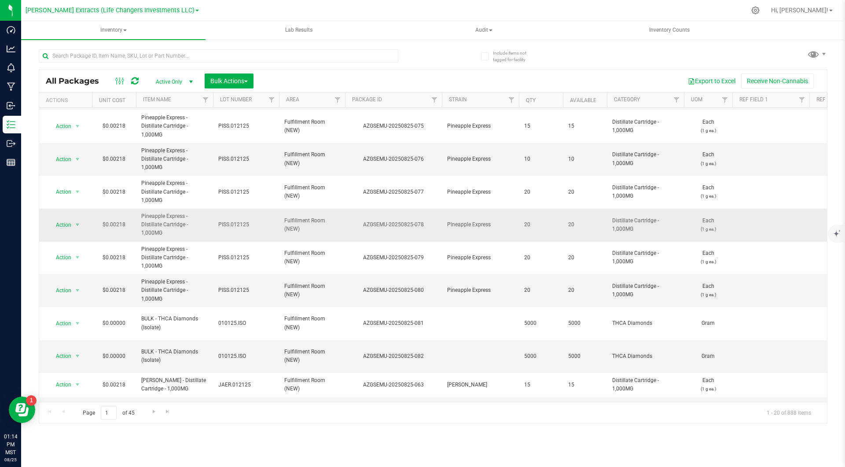
scroll to position [64, 0]
click at [241, 80] on span "Bulk Actions" at bounding box center [228, 80] width 37 height 7
click at [248, 117] on span "Add to outbound order" at bounding box center [240, 116] width 60 height 7
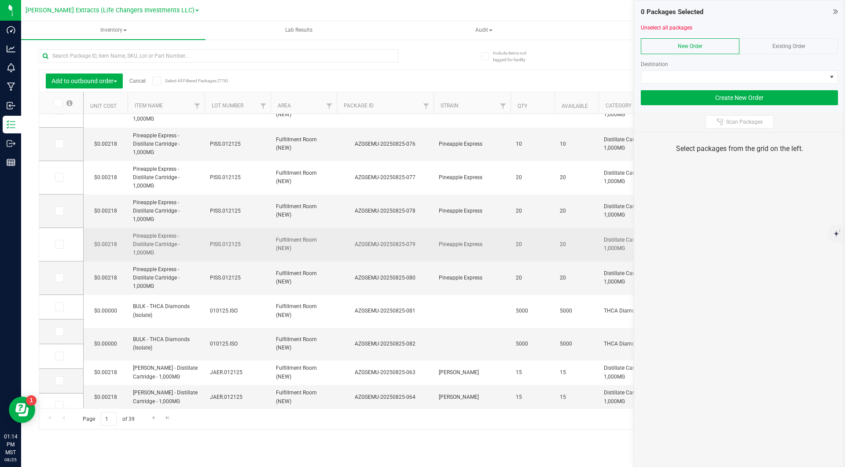
scroll to position [89, 0]
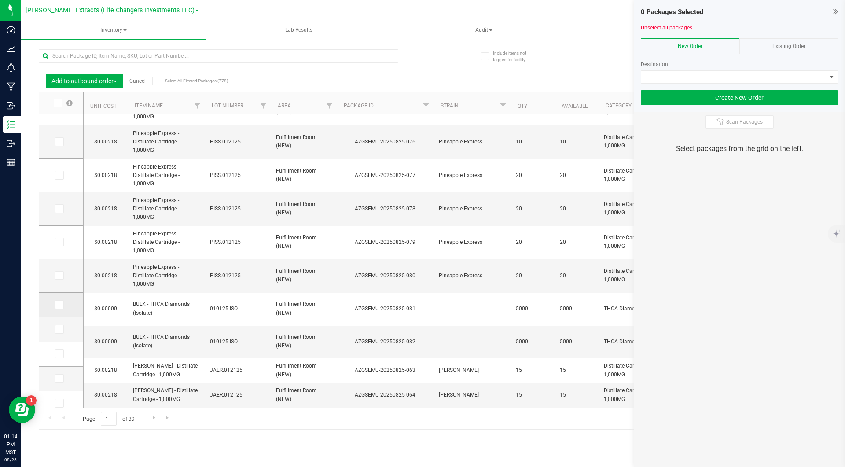
click at [53, 308] on td at bounding box center [61, 305] width 44 height 25
click at [57, 307] on span at bounding box center [59, 304] width 9 height 9
click at [59, 329] on icon at bounding box center [59, 329] width 6 height 0
click at [0, 0] on input "checkbox" at bounding box center [0, 0] width 0 height 0
click at [59, 307] on span at bounding box center [59, 304] width 9 height 9
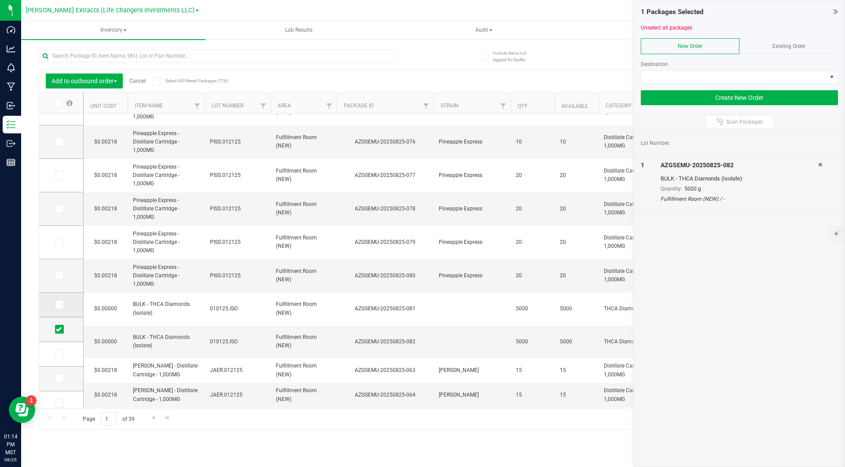
click at [0, 0] on input "checkbox" at bounding box center [0, 0] width 0 height 0
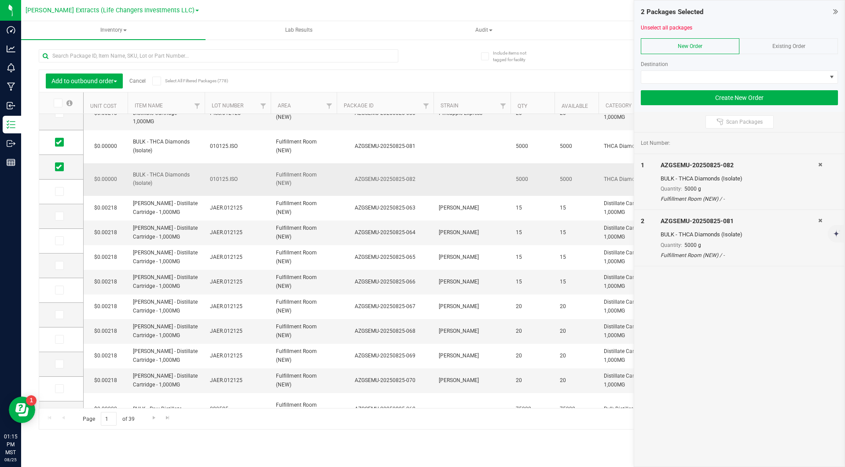
scroll to position [268, 0]
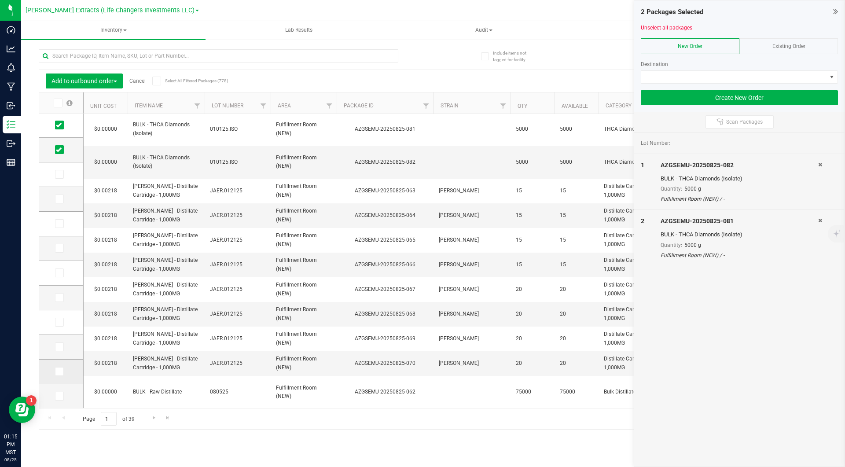
click at [60, 371] on icon at bounding box center [59, 371] width 6 height 0
click at [0, 0] on input "checkbox" at bounding box center [0, 0] width 0 height 0
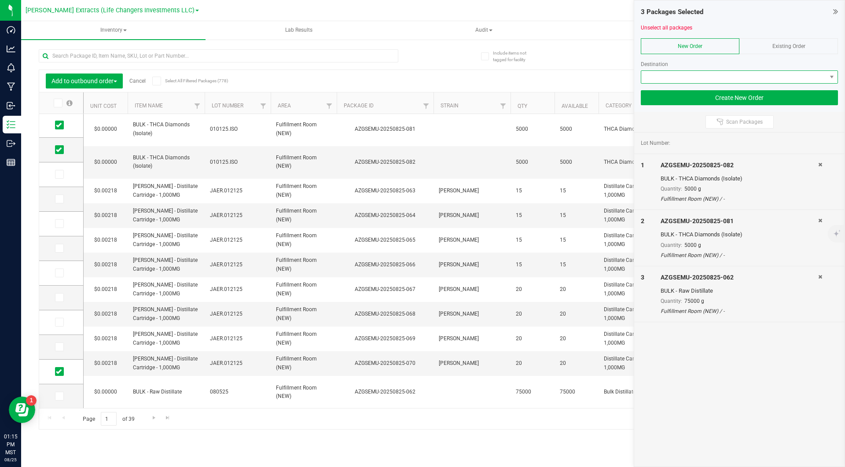
click at [712, 76] on span at bounding box center [733, 77] width 185 height 12
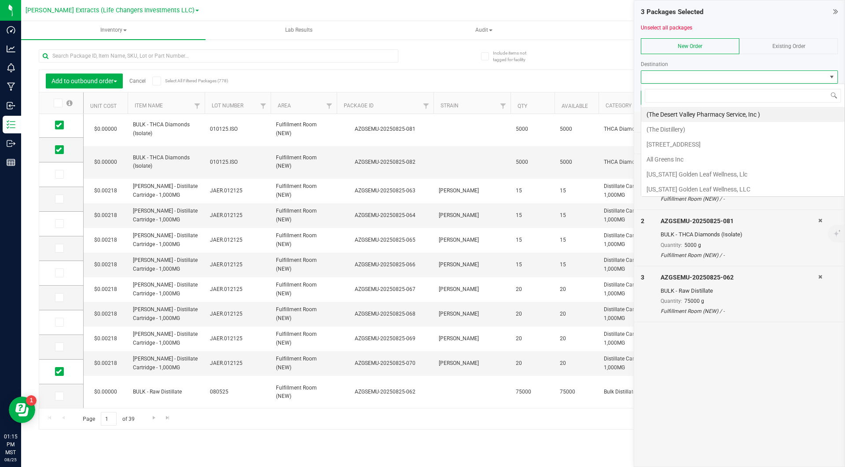
scroll to position [13, 197]
type input "nirvana"
click at [709, 113] on li "Cookies - Nirvana Tempe HUB" at bounding box center [739, 114] width 196 height 15
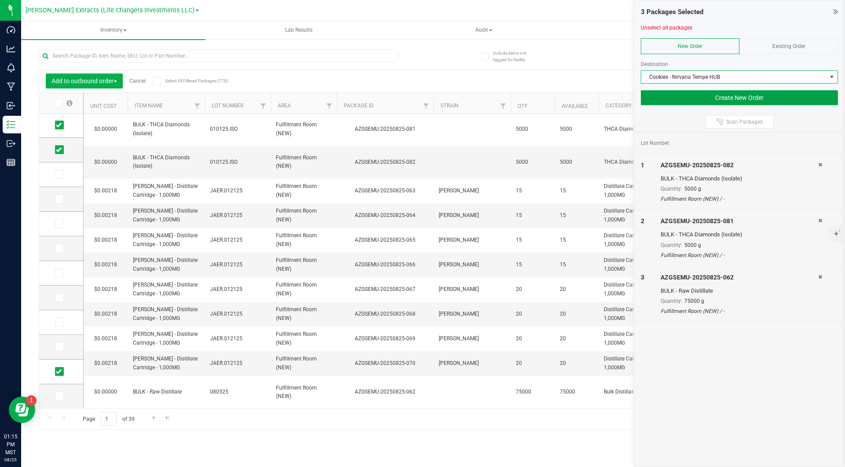
click at [735, 103] on button "Create New Order" at bounding box center [738, 97] width 197 height 15
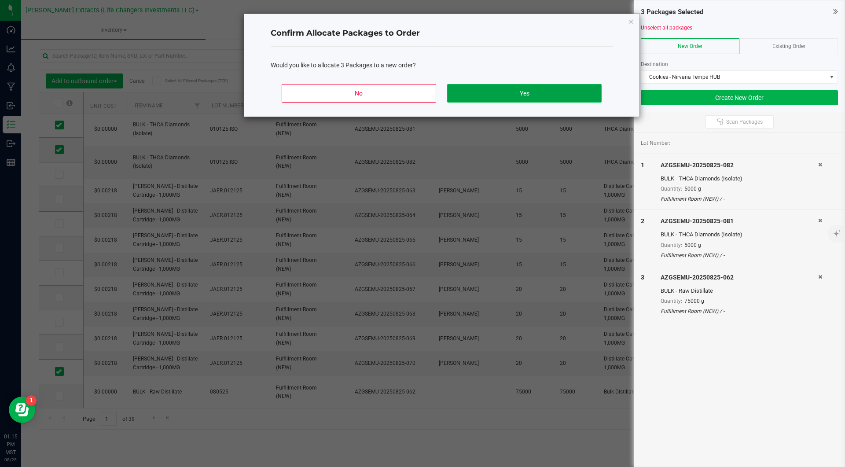
click at [568, 88] on button "Yes" at bounding box center [524, 93] width 154 height 18
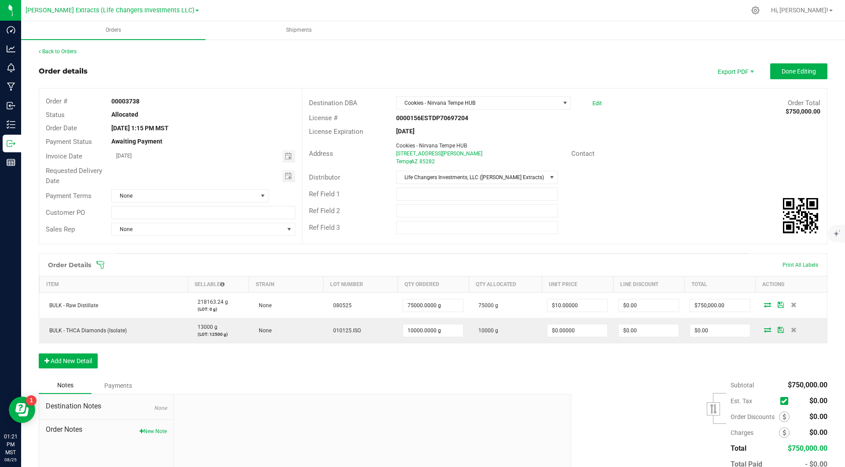
click at [333, 66] on div "Order details Export PDF Done Editing" at bounding box center [433, 71] width 788 height 16
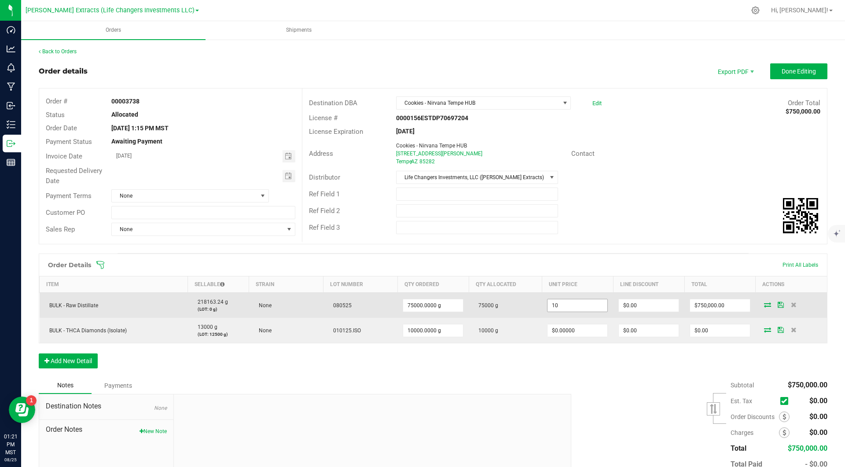
click at [584, 301] on input "10" at bounding box center [577, 305] width 60 height 12
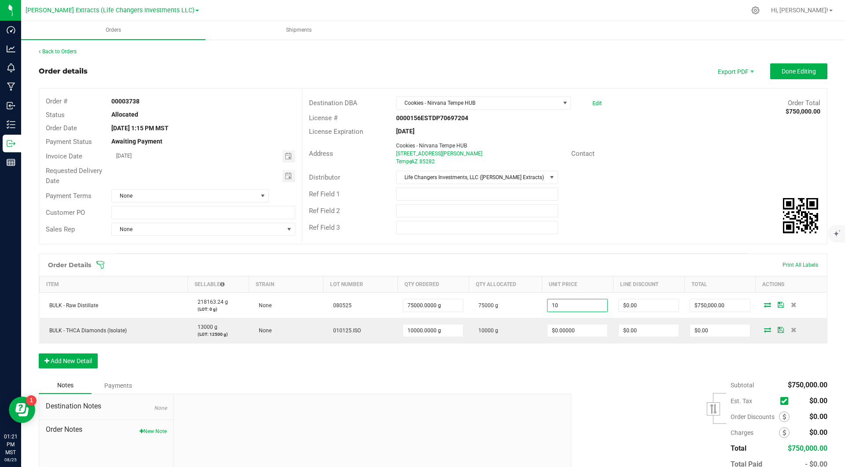
type input "1"
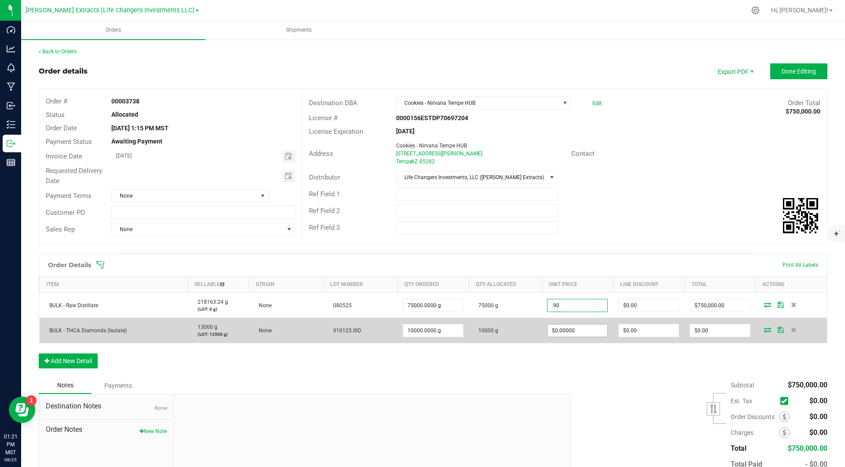
type input "$0.90000"
type input "$67,500.00"
click at [589, 331] on input "0" at bounding box center [577, 330] width 60 height 12
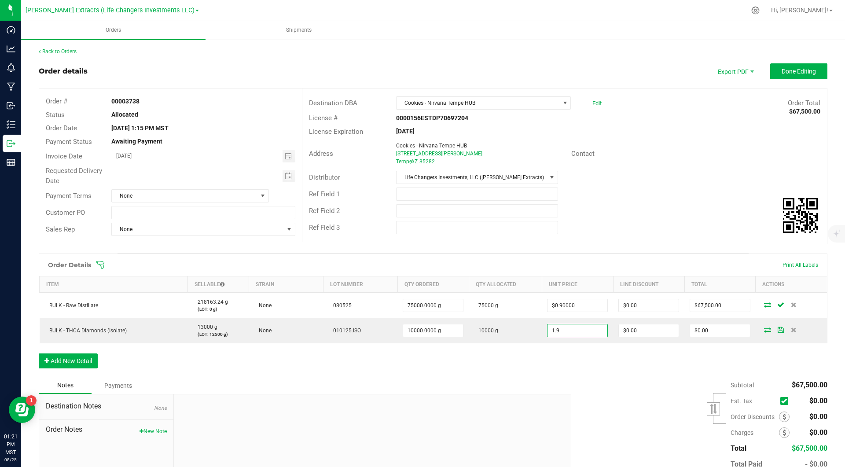
type input "$1.90000"
type input "$19,000.00"
click at [680, 176] on div "Distributor Life Changers Investments, LLC ([PERSON_NAME] Extracts)" at bounding box center [564, 177] width 524 height 17
click at [700, 210] on div "Ref Field 2" at bounding box center [564, 210] width 524 height 17
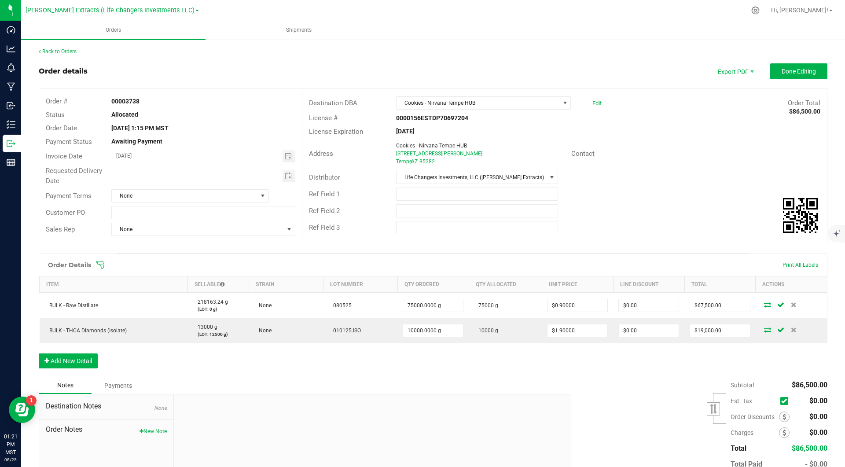
click at [623, 103] on div "Order Total $86,500.00" at bounding box center [717, 103] width 219 height 10
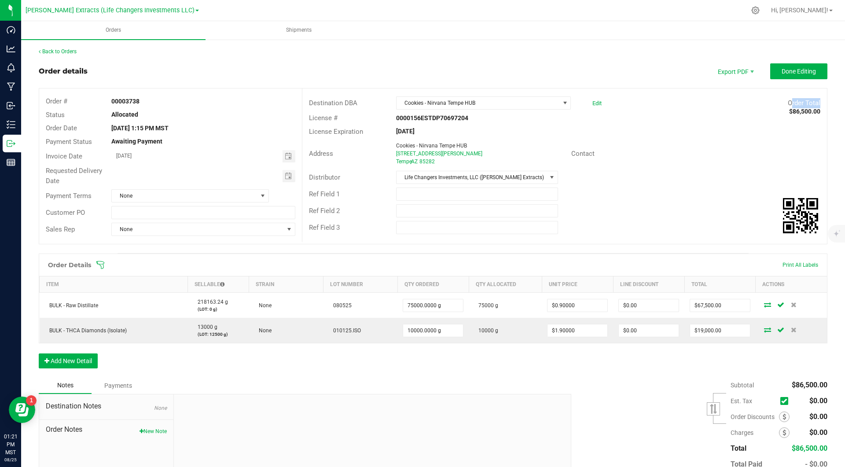
click at [623, 103] on div "Order Total $86,500.00" at bounding box center [717, 103] width 219 height 10
click at [581, 153] on span "Contact" at bounding box center [582, 154] width 23 height 8
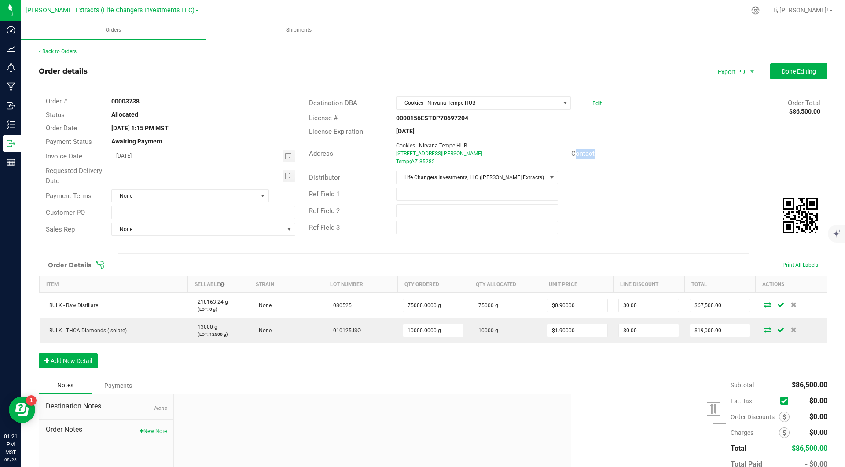
click at [581, 153] on span "Contact" at bounding box center [582, 154] width 23 height 8
click at [407, 59] on div "Back to Orders Order details Export PDF Done Editing Order # 00003738 Status Al…" at bounding box center [433, 280] width 788 height 465
click at [656, 57] on div "Back to Orders Order details Export PDF Done Editing Order # 00003738 Status Al…" at bounding box center [433, 280] width 788 height 465
click at [819, 72] on button "Done Editing" at bounding box center [798, 71] width 57 height 16
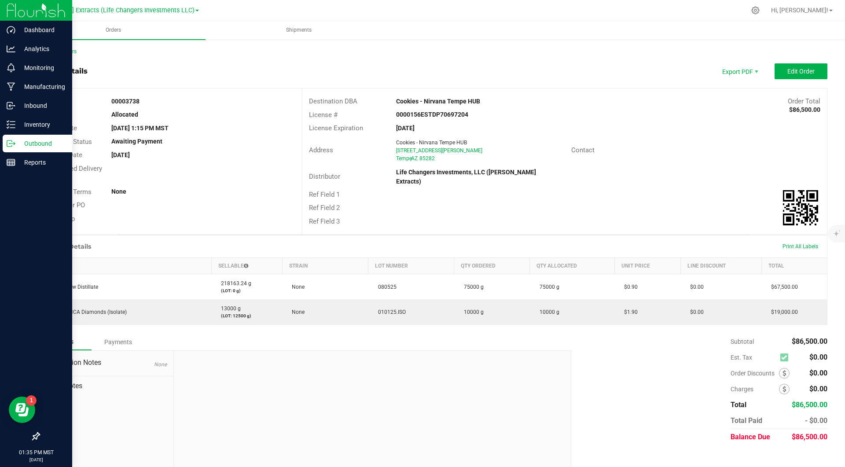
click at [17, 143] on p "Outbound" at bounding box center [41, 143] width 53 height 11
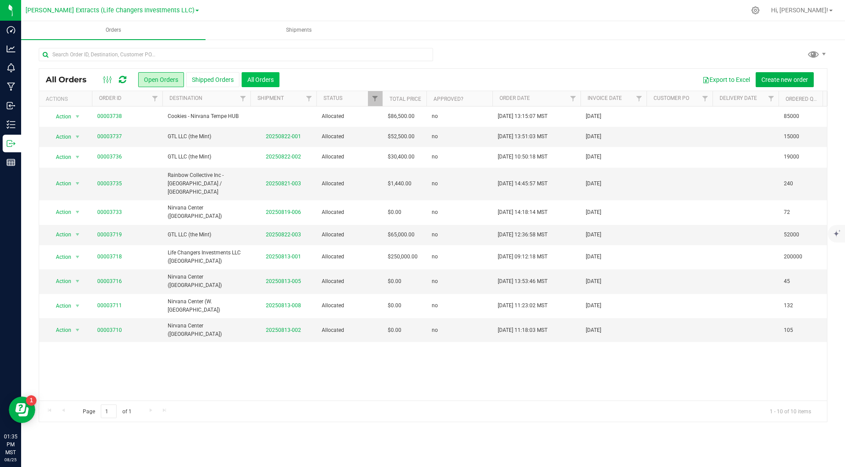
click at [254, 81] on button "All Orders" at bounding box center [260, 79] width 38 height 15
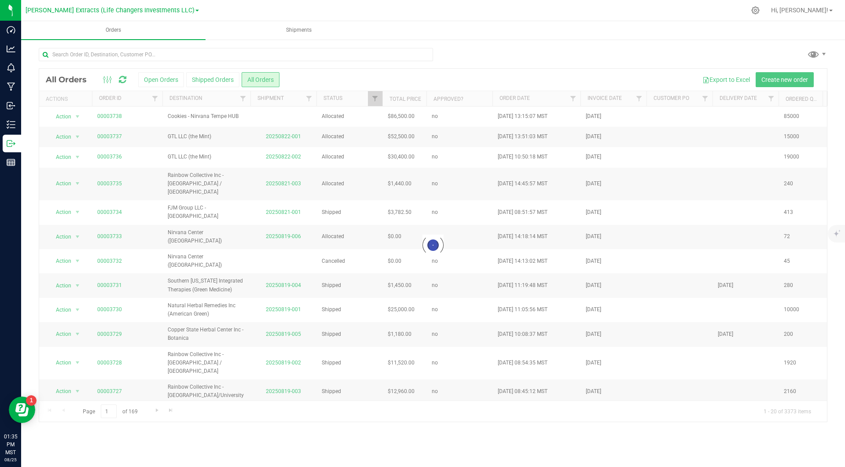
click at [242, 97] on div at bounding box center [432, 245] width 787 height 353
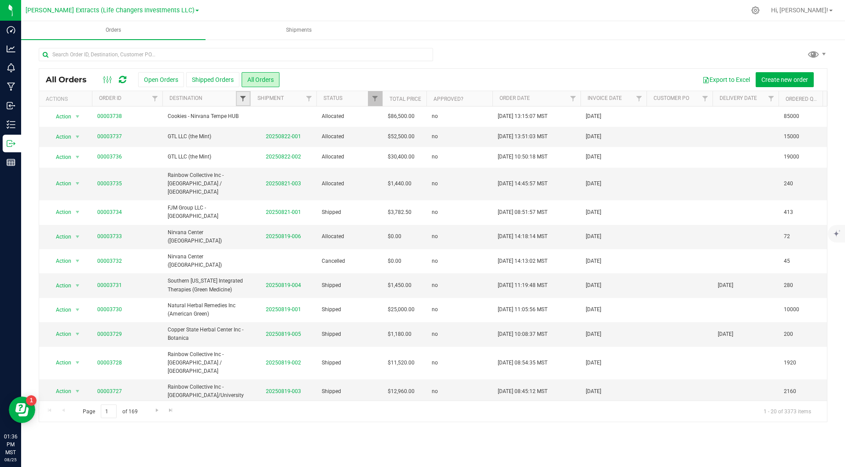
click at [241, 98] on span "Filter" at bounding box center [242, 98] width 7 height 7
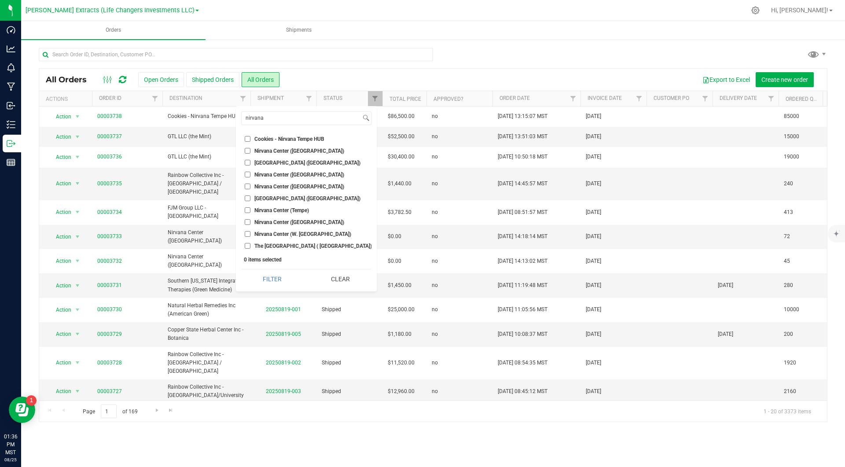
type input "nirvana"
click at [285, 140] on span "Cookies - Nirvana Tempe HUB" at bounding box center [289, 138] width 70 height 5
click at [250, 140] on input "Cookies - Nirvana Tempe HUB" at bounding box center [248, 139] width 6 height 6
checkbox input "true"
click at [272, 282] on button "Filter" at bounding box center [272, 278] width 62 height 19
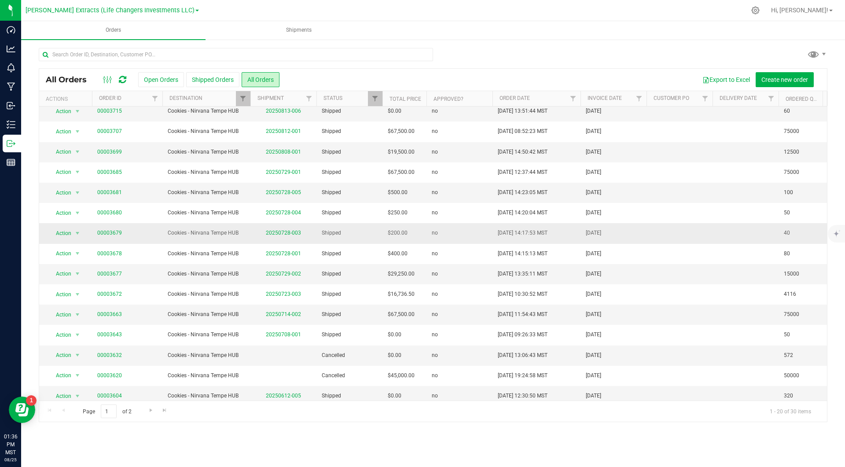
scroll to position [29, 0]
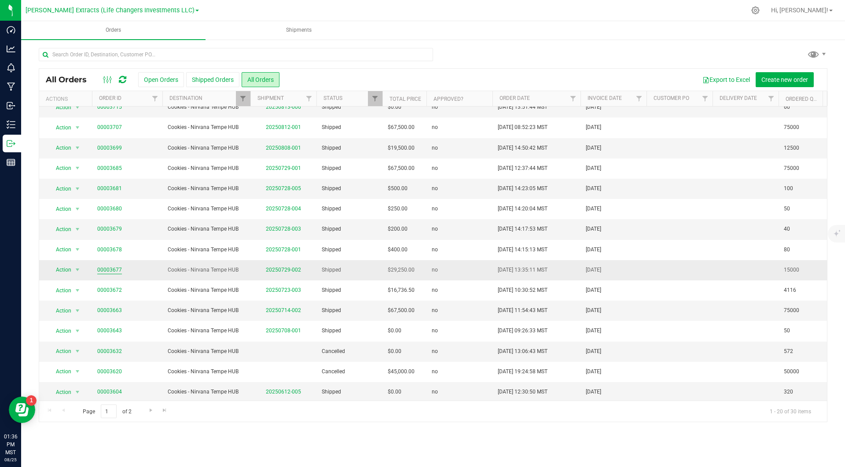
click at [107, 269] on link "00003677" at bounding box center [109, 270] width 25 height 8
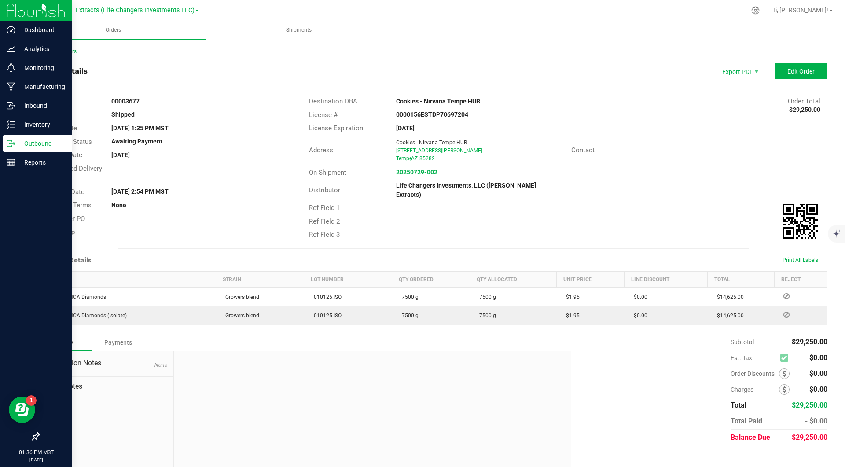
click at [16, 141] on p "Outbound" at bounding box center [41, 143] width 53 height 11
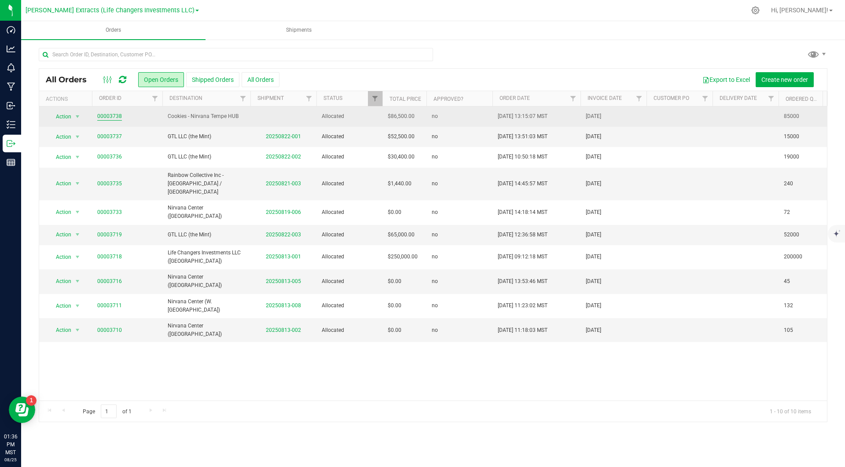
click at [109, 117] on link "00003738" at bounding box center [109, 116] width 25 height 8
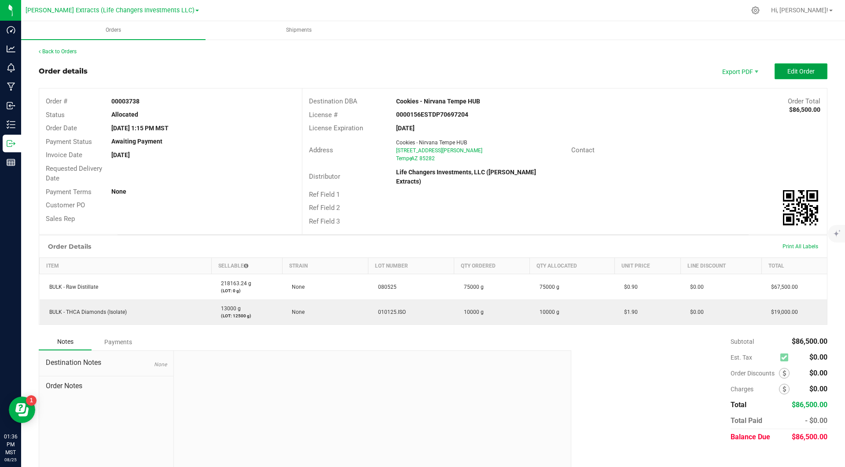
click at [807, 74] on span "Edit Order" at bounding box center [800, 71] width 27 height 7
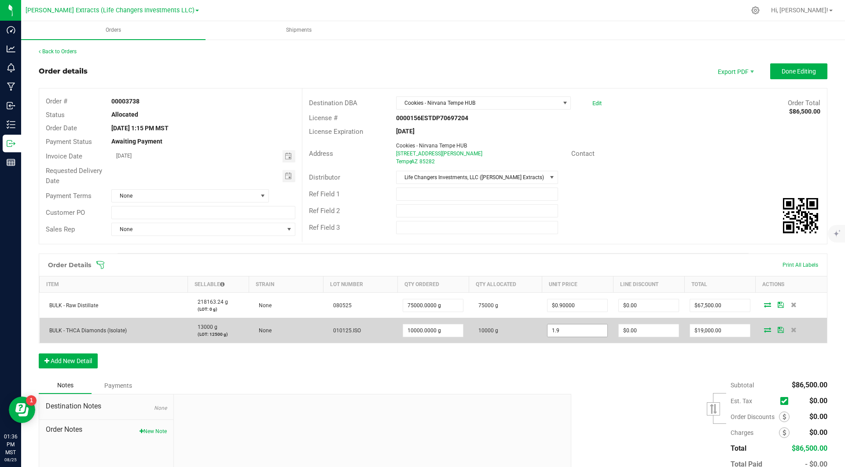
click at [597, 330] on input "1.9" at bounding box center [577, 330] width 60 height 12
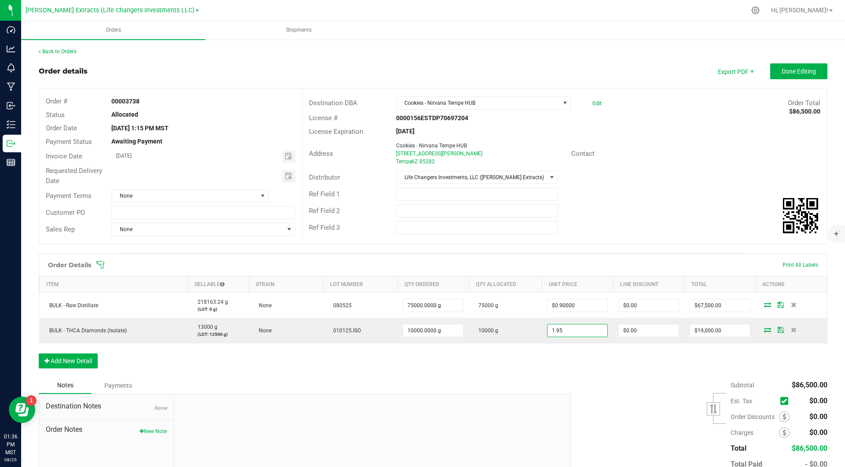
type input "$1.95000"
type input "$19,500.00"
click at [655, 196] on div "Ref Field 1" at bounding box center [564, 194] width 524 height 17
click at [790, 67] on button "Done Editing" at bounding box center [798, 71] width 57 height 16
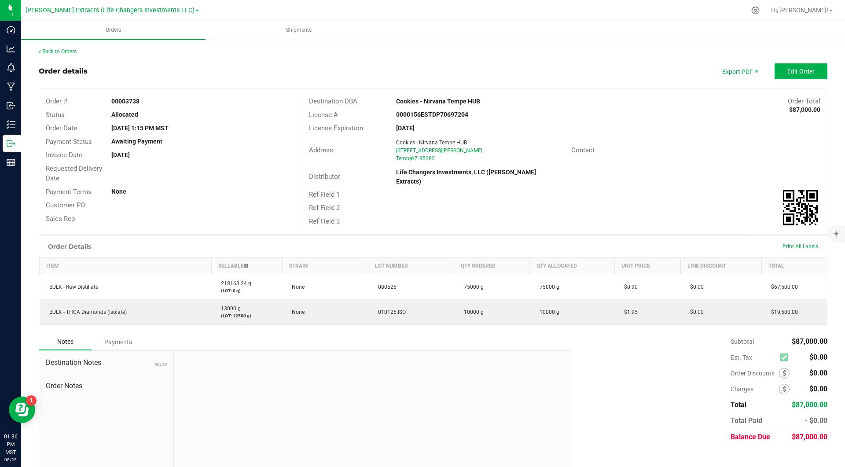
click at [715, 172] on div "Distributor Life Changers Investments, LLC ([PERSON_NAME] Extracts)" at bounding box center [564, 177] width 524 height 22
click at [740, 97] on span "Invoice PDF" at bounding box center [740, 98] width 55 height 13
